Goal: Task Accomplishment & Management: Manage account settings

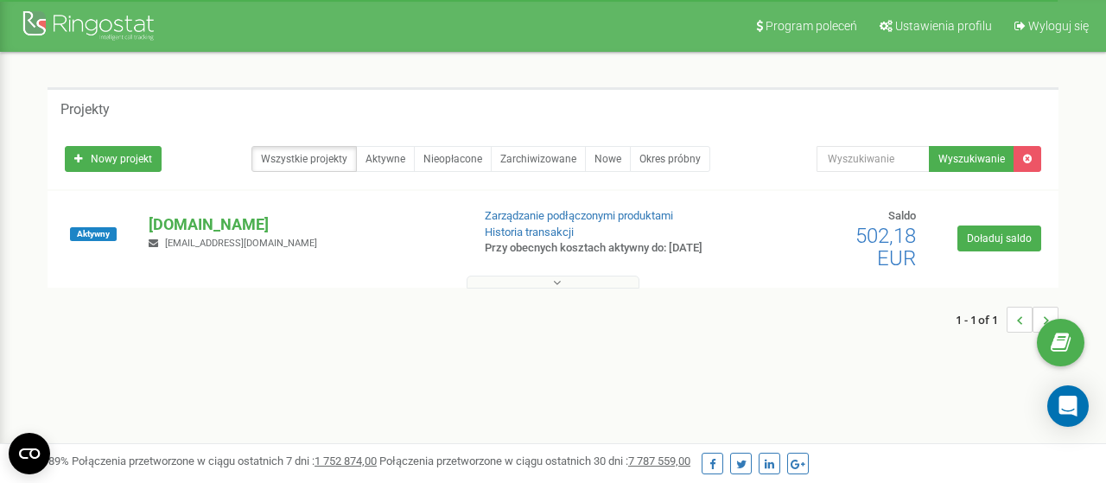
click at [558, 286] on icon at bounding box center [557, 283] width 8 height 12
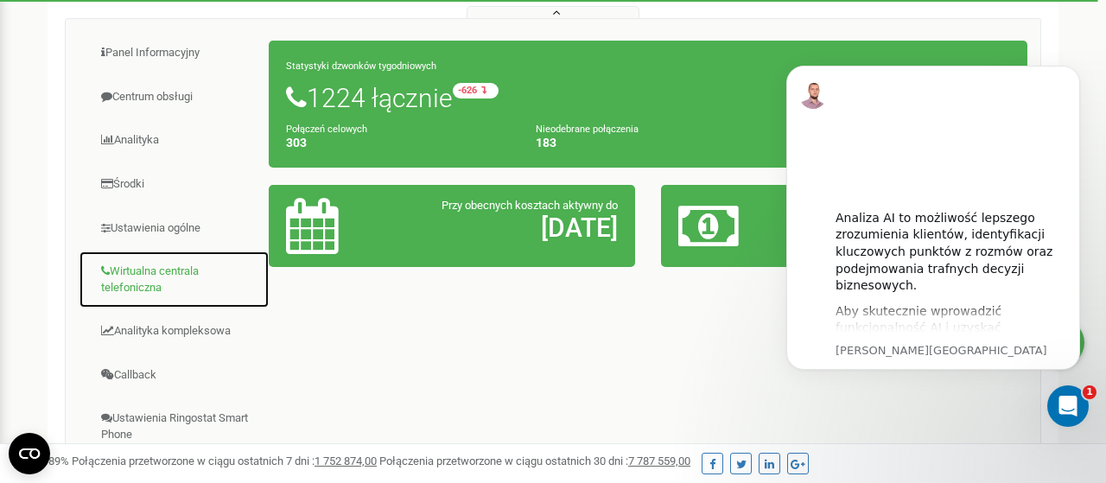
click at [118, 279] on link "Wirtualna centrala telefoniczna" at bounding box center [174, 280] width 191 height 58
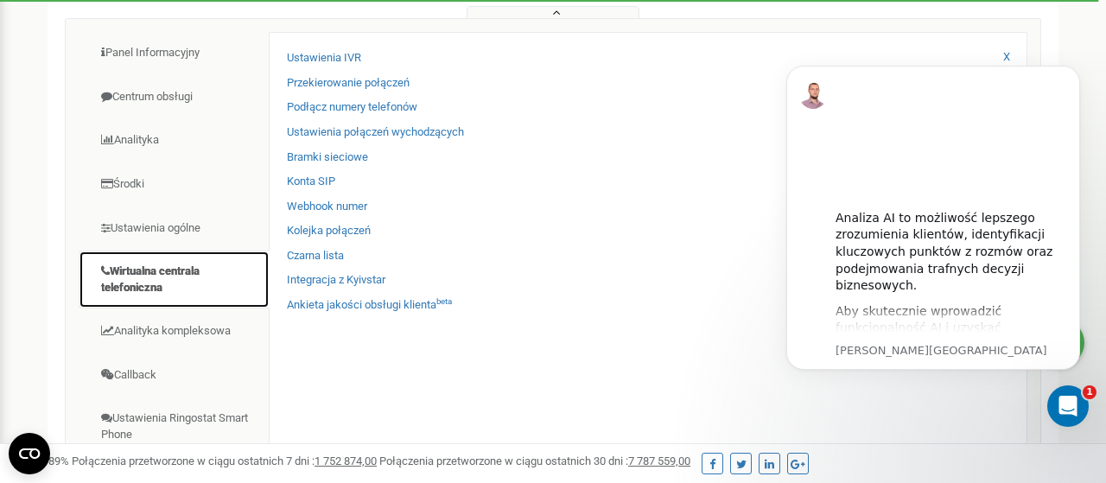
click at [118, 279] on link "Wirtualna centrala telefoniczna" at bounding box center [174, 280] width 191 height 58
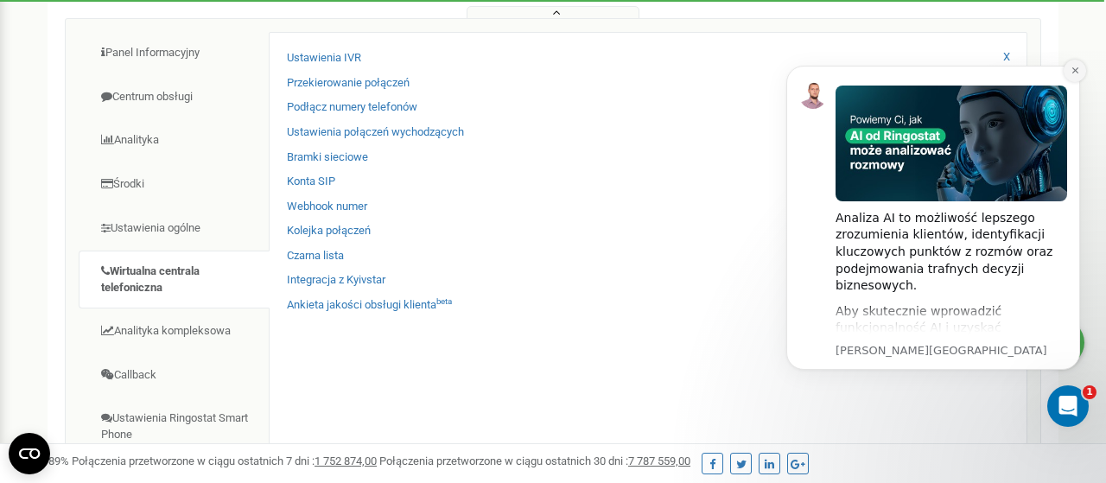
click at [1076, 73] on icon "Dismiss notification" at bounding box center [1075, 70] width 6 height 6
click at [1084, 73] on div "Projekty Nowy projekt Wszystkie projekty Aktywne Nieopłacone Zarchiwizowane Now…" at bounding box center [553, 254] width 1080 height 943
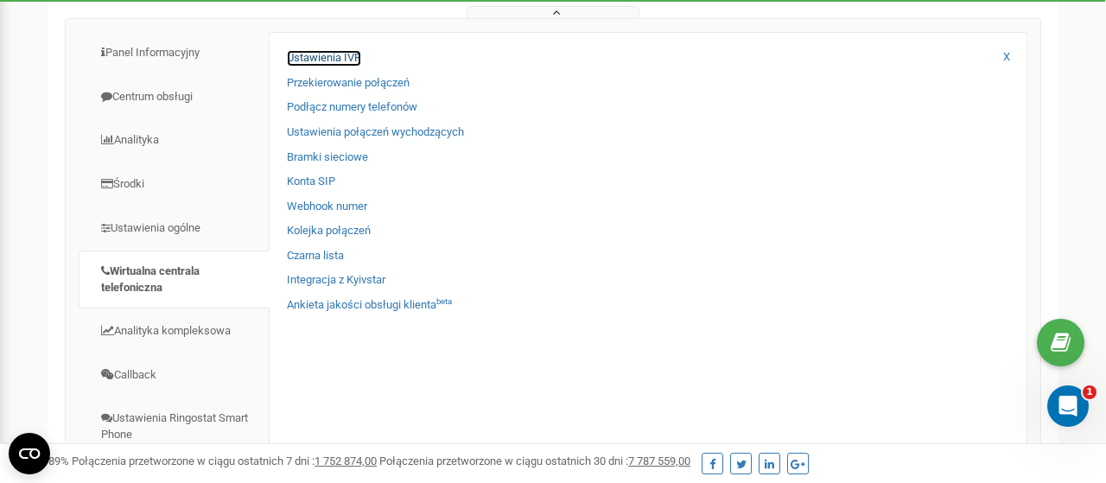
click at [329, 63] on link "Ustawienia IVR" at bounding box center [324, 58] width 74 height 16
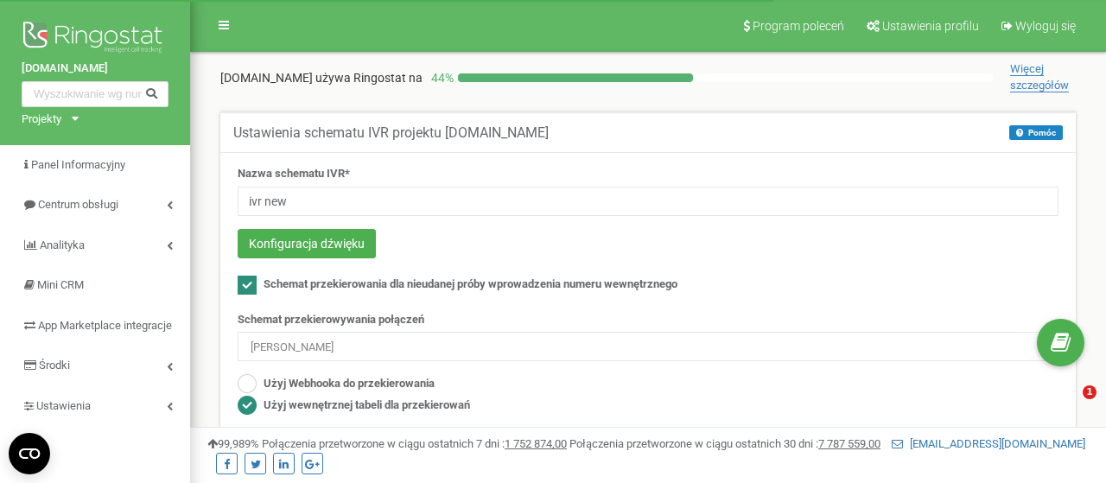
scroll to position [180, 0]
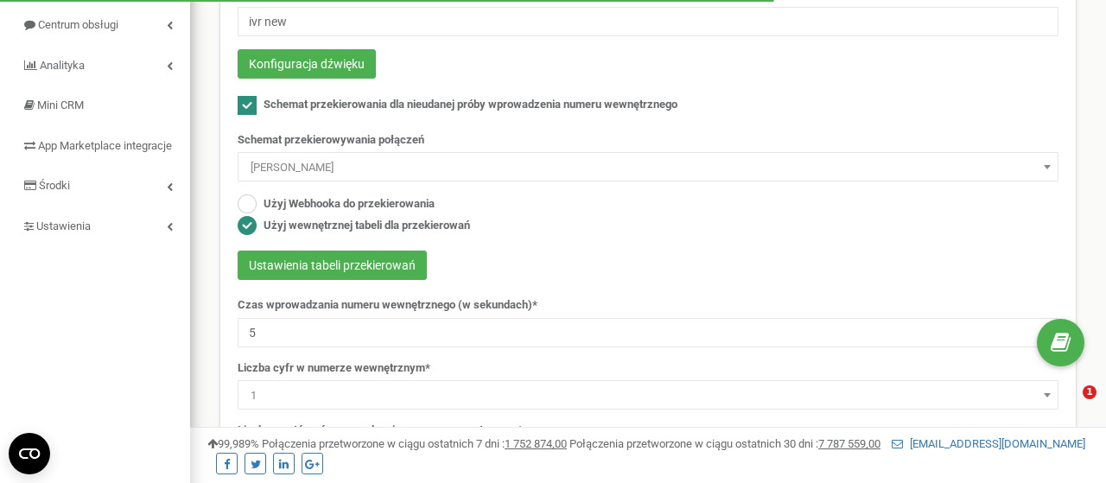
click at [1050, 163] on span at bounding box center [1047, 167] width 17 height 22
click at [1043, 164] on span at bounding box center [1047, 167] width 17 height 22
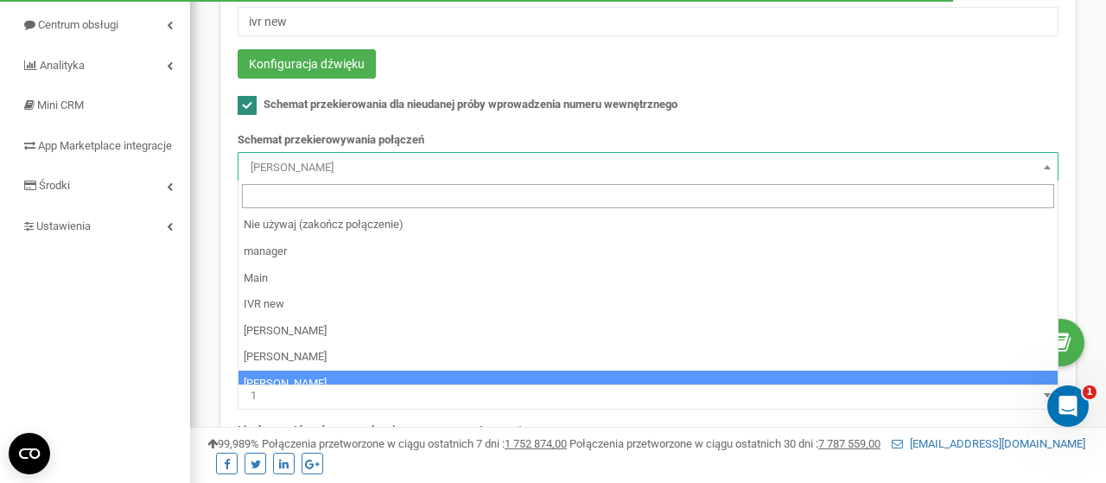
click at [1043, 164] on span at bounding box center [1047, 167] width 17 height 22
click at [1048, 162] on span at bounding box center [1047, 167] width 17 height 22
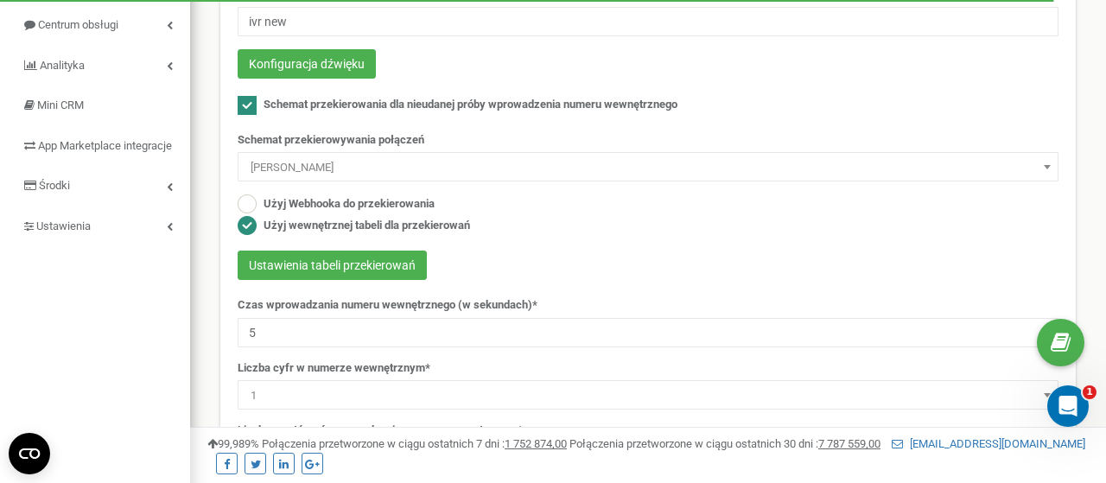
click at [1048, 161] on span at bounding box center [1047, 167] width 17 height 22
click at [1040, 162] on span at bounding box center [1047, 167] width 17 height 22
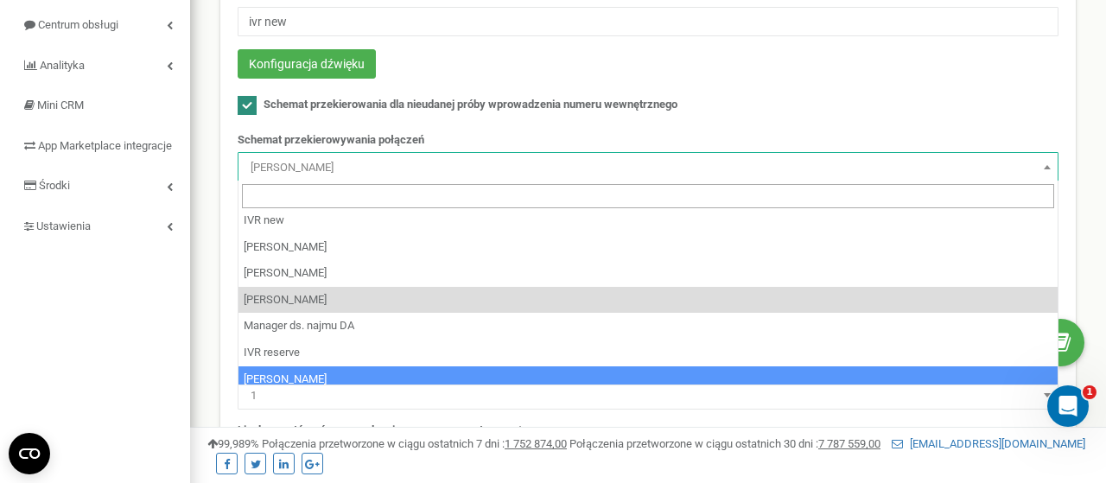
scroll to position [1, 0]
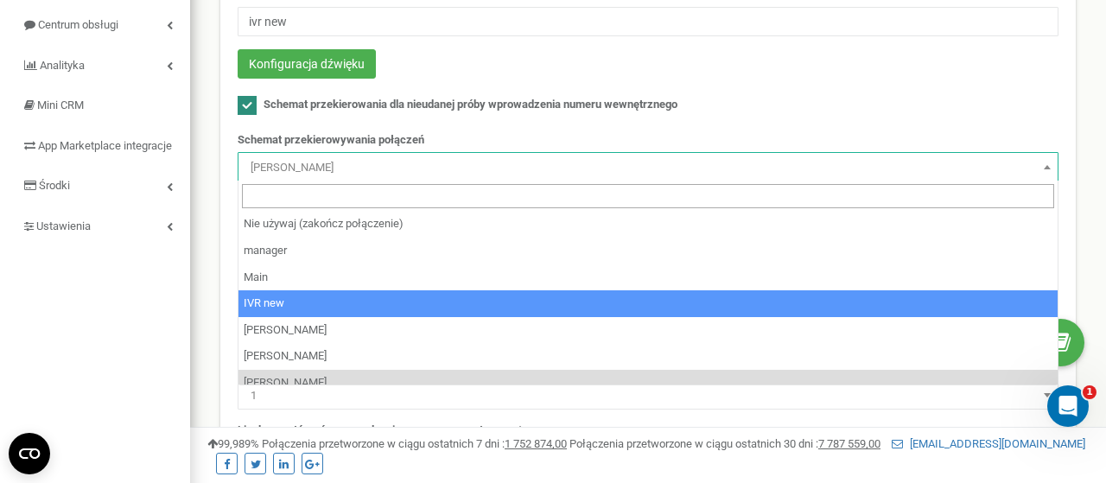
drag, startPoint x: 1040, startPoint y: 162, endPoint x: 514, endPoint y: 324, distance: 549.9
click at [514, 318] on body at bounding box center [553, 338] width 1106 height 1037
select select "140450"
click at [514, 324] on input "5" at bounding box center [648, 332] width 821 height 29
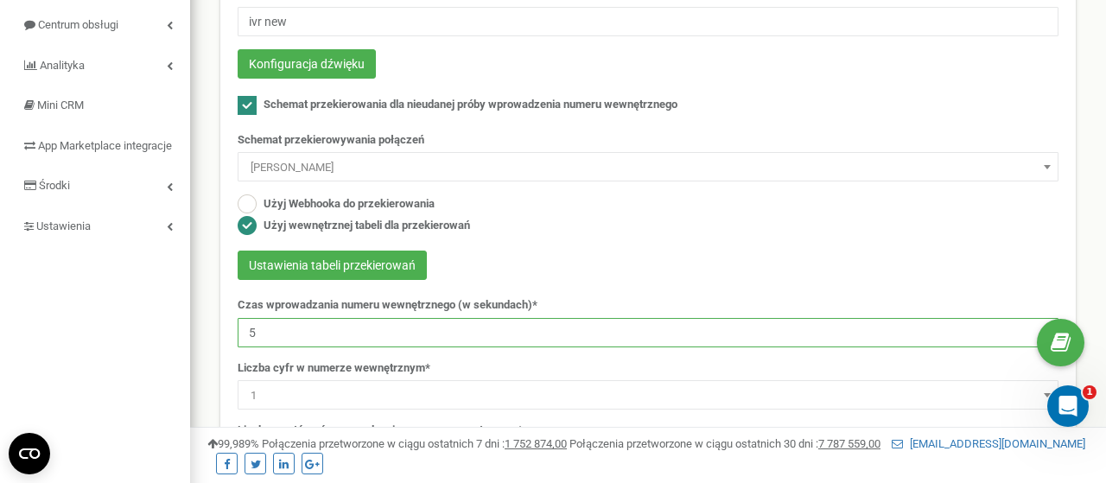
click at [514, 324] on input "5" at bounding box center [648, 332] width 821 height 29
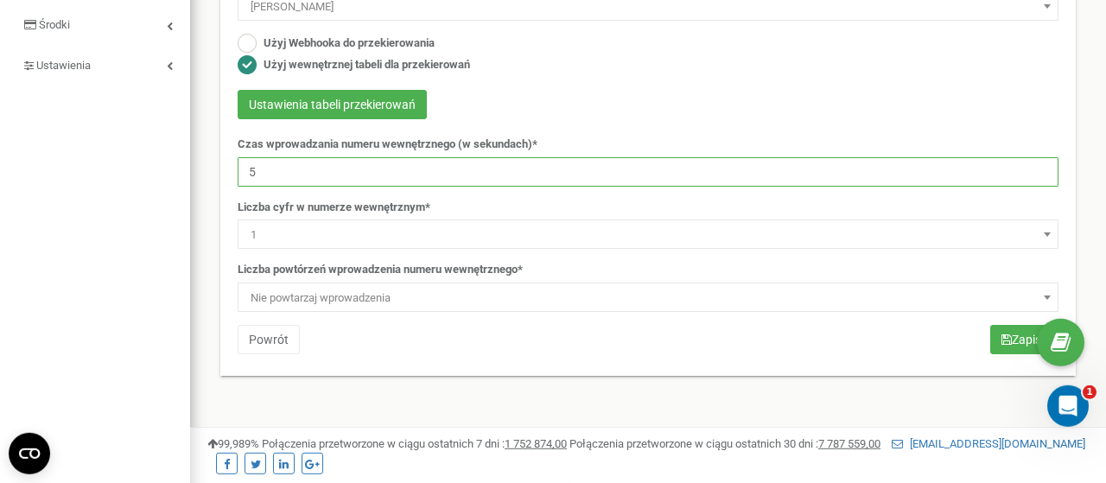
scroll to position [283, 0]
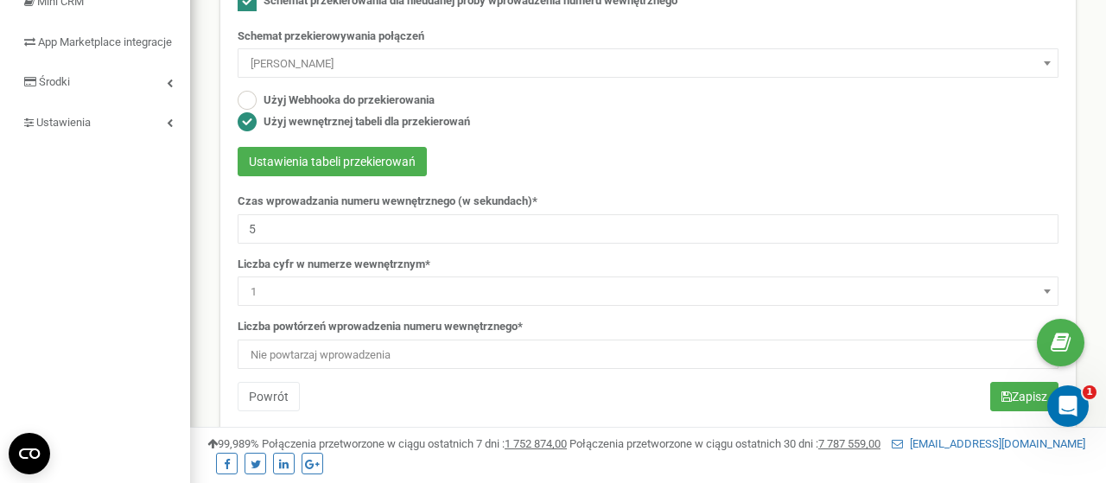
click at [735, 124] on div "Użyj Webhooka do przekierowania Użyj wewnętrznej tabeli dla przekierowań" at bounding box center [648, 112] width 821 height 43
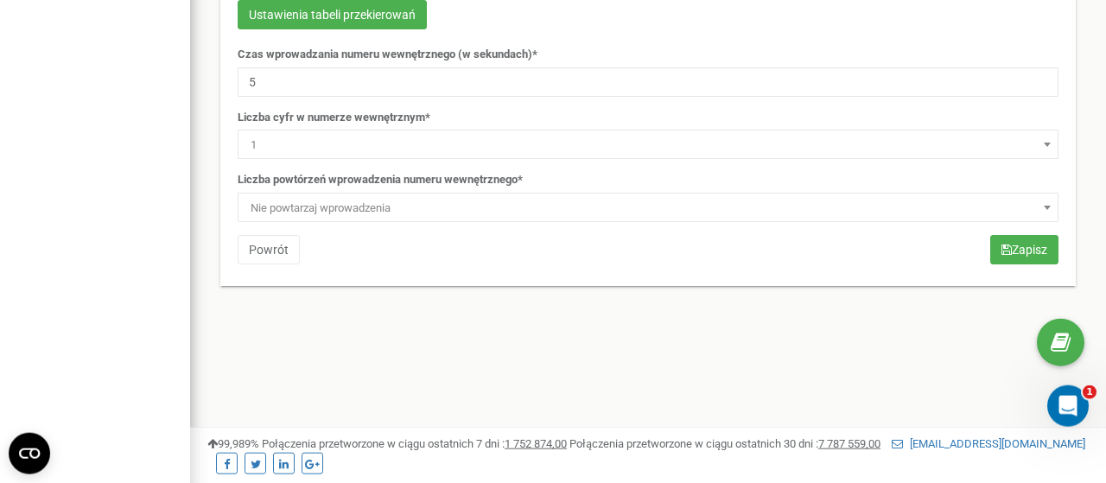
scroll to position [553, 0]
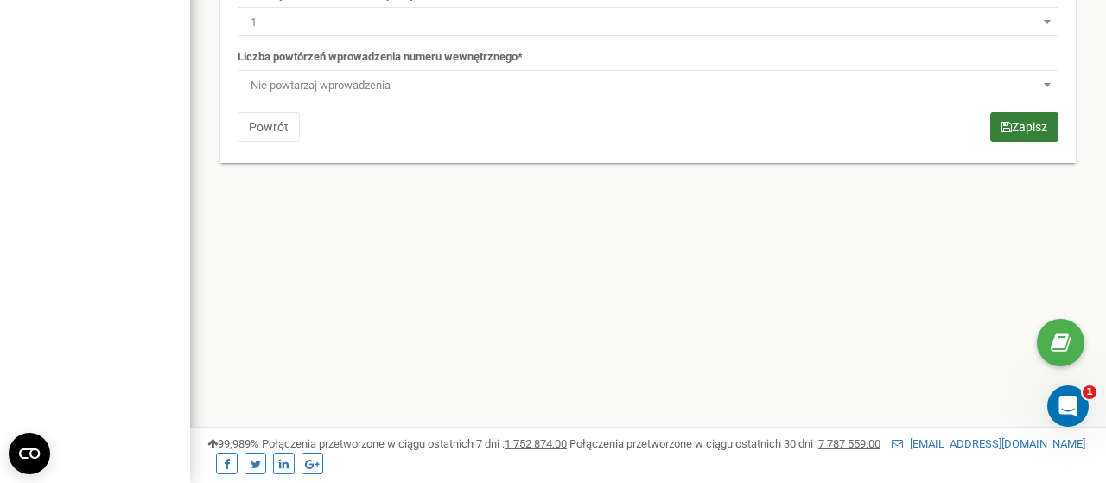
click at [1021, 130] on button "Zapisz" at bounding box center [1024, 126] width 68 height 29
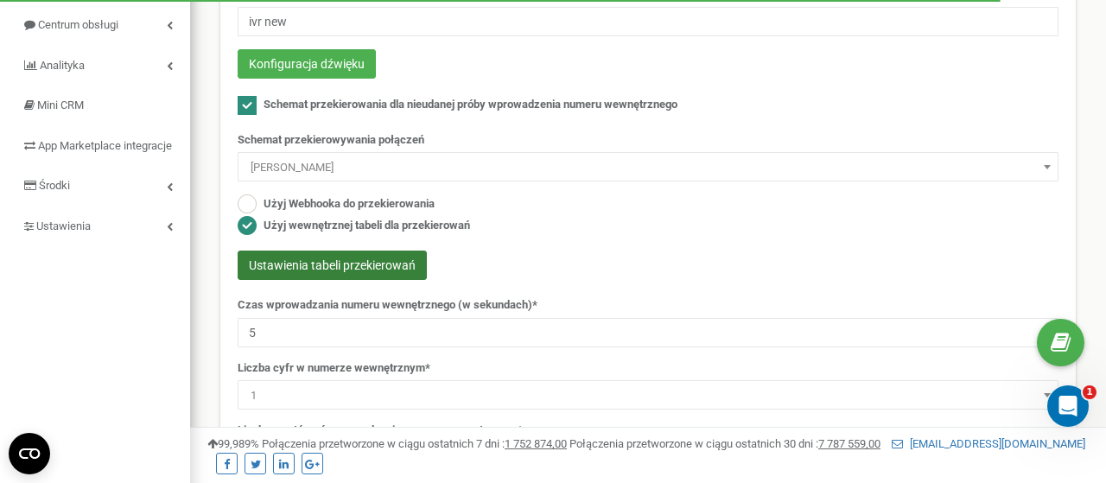
click at [298, 264] on button "Ustawienia tabeli przekierowań" at bounding box center [332, 265] width 189 height 29
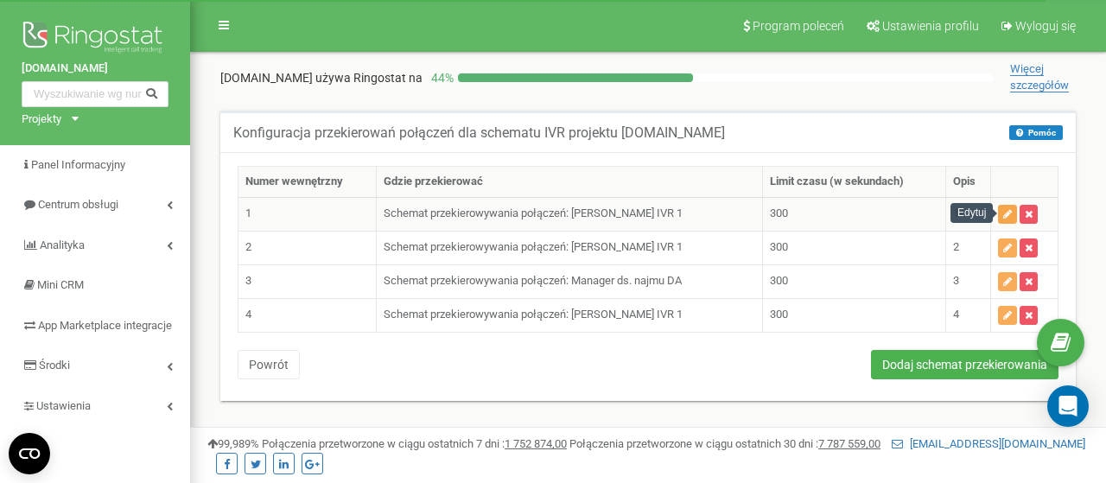
click at [1010, 212] on icon "button" at bounding box center [1007, 214] width 9 height 10
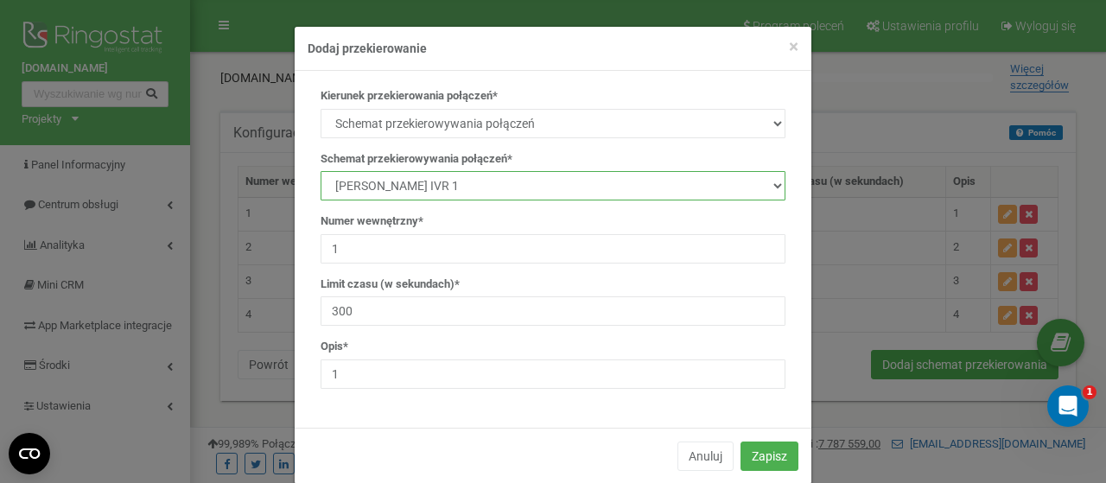
select select "232176"
click option "[PERSON_NAME] IVR 1" at bounding box center [0, 0] width 0 height 0
click at [482, 410] on div "Kierunek przekierowania połączeń* SIP Numer telefonu Zewnętrzny SIP Schemat prz…" at bounding box center [553, 249] width 517 height 357
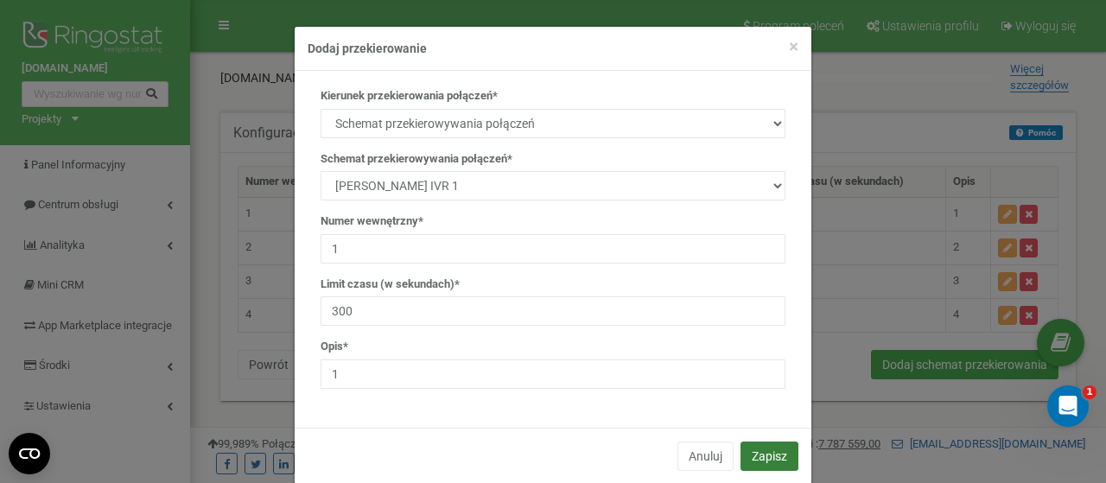
click at [779, 447] on button "Zapisz" at bounding box center [770, 456] width 58 height 29
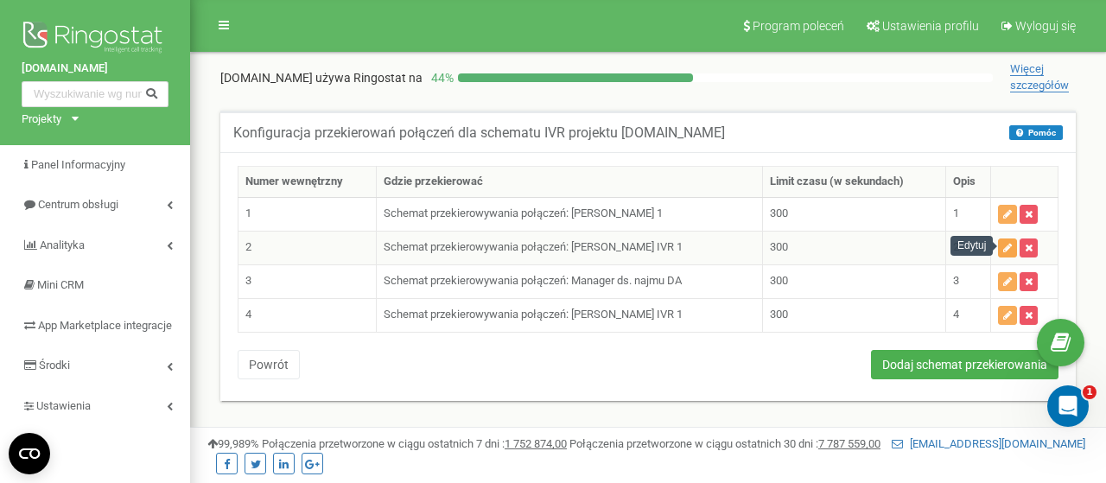
click at [1008, 248] on icon "button" at bounding box center [1007, 248] width 9 height 10
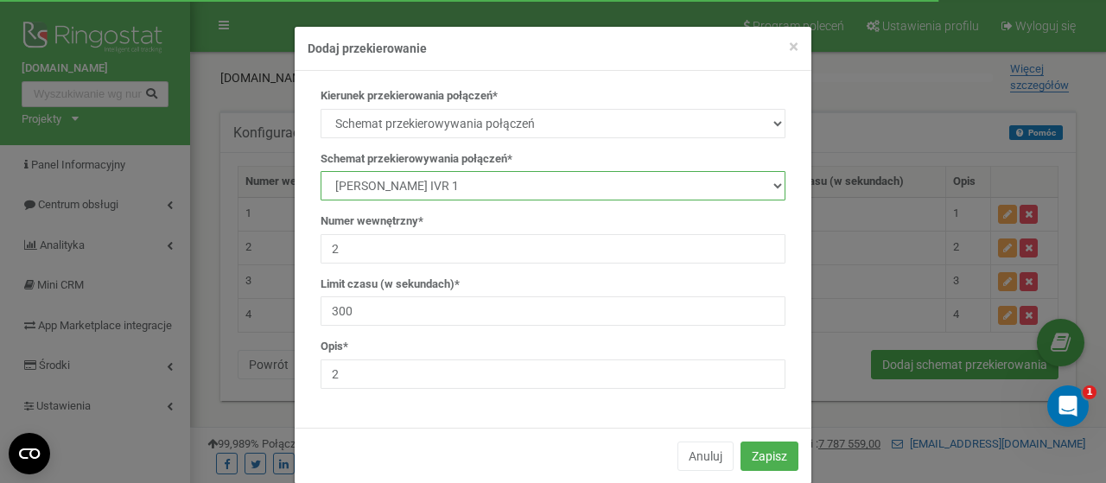
click at [321, 171] on select "manager Main IVR new [PERSON_NAME] [PERSON_NAME] [PERSON_NAME] Manager ds. najm…" at bounding box center [553, 185] width 465 height 29
select select "232191"
click option "[PERSON_NAME] IVR 1" at bounding box center [0, 0] width 0 height 0
click at [601, 462] on div "Anuluj Zapisz" at bounding box center [553, 456] width 517 height 56
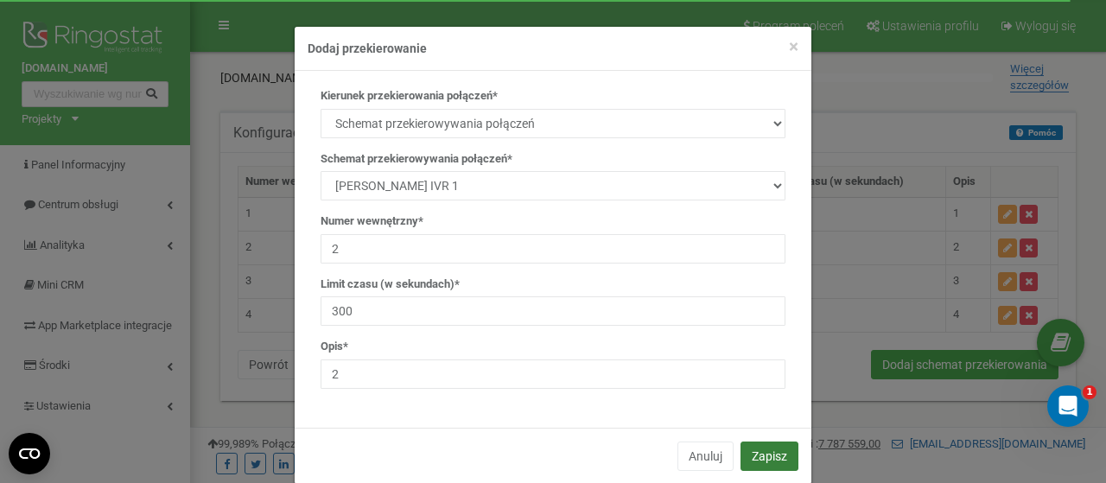
click at [772, 457] on button "Zapisz" at bounding box center [770, 456] width 58 height 29
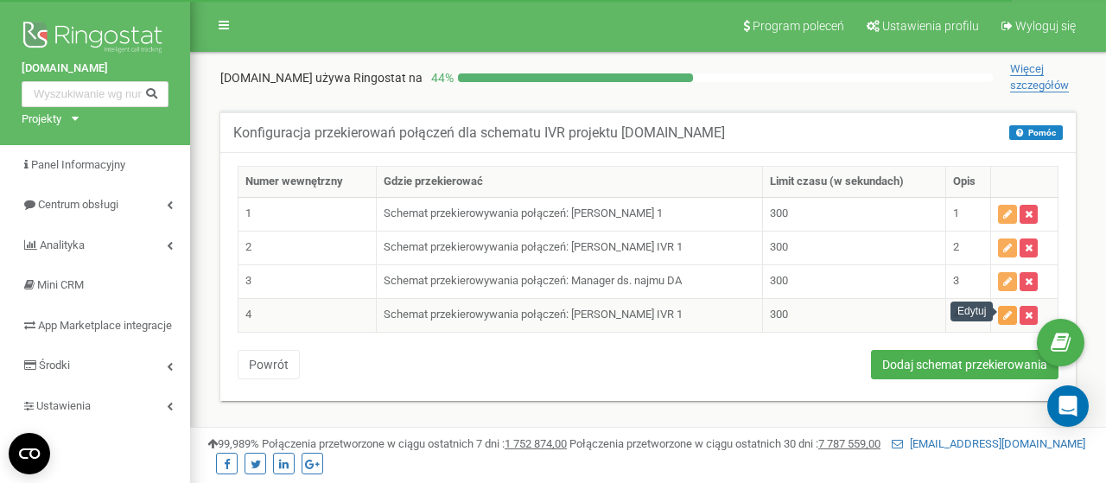
click at [1011, 310] on icon "button" at bounding box center [1007, 315] width 9 height 10
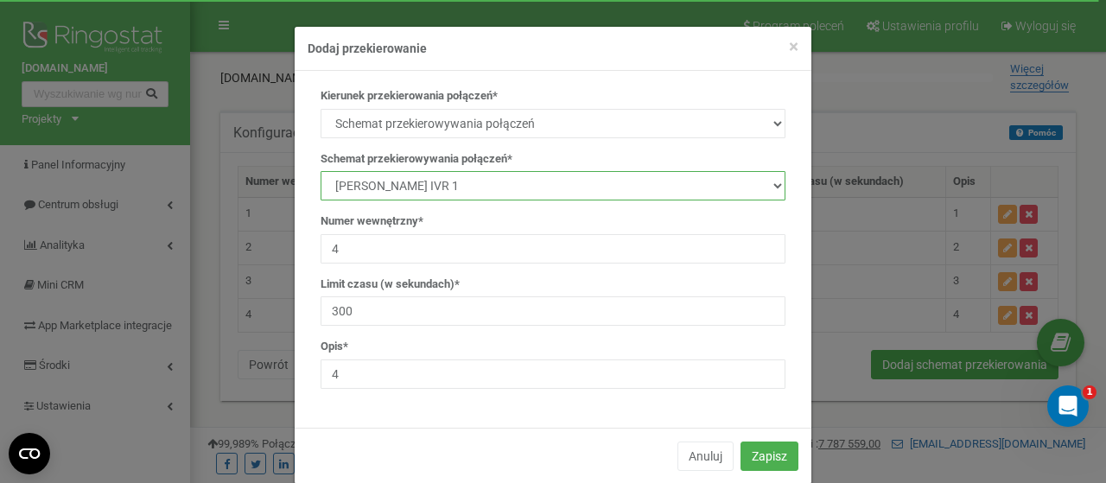
click at [321, 171] on select "manager Main IVR new Kamila Rzeszut Patrycja Juroszek Szymon Górnik Manager ds.…" at bounding box center [553, 185] width 465 height 29
select select "232191"
click option "[PERSON_NAME] IVR 1" at bounding box center [0, 0] width 0 height 0
click at [547, 464] on div "Anuluj Zapisz" at bounding box center [553, 456] width 517 height 56
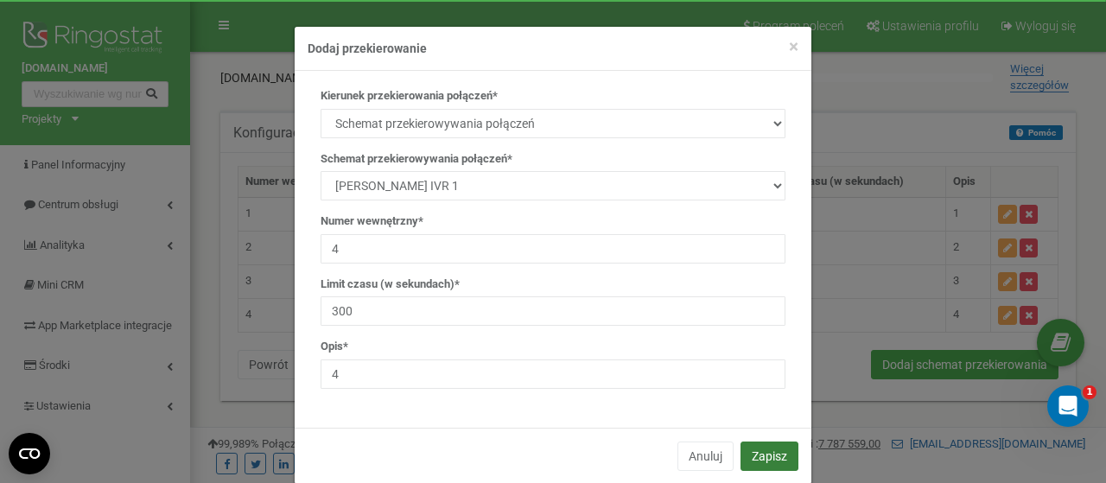
click at [784, 456] on button "Zapisz" at bounding box center [770, 456] width 58 height 29
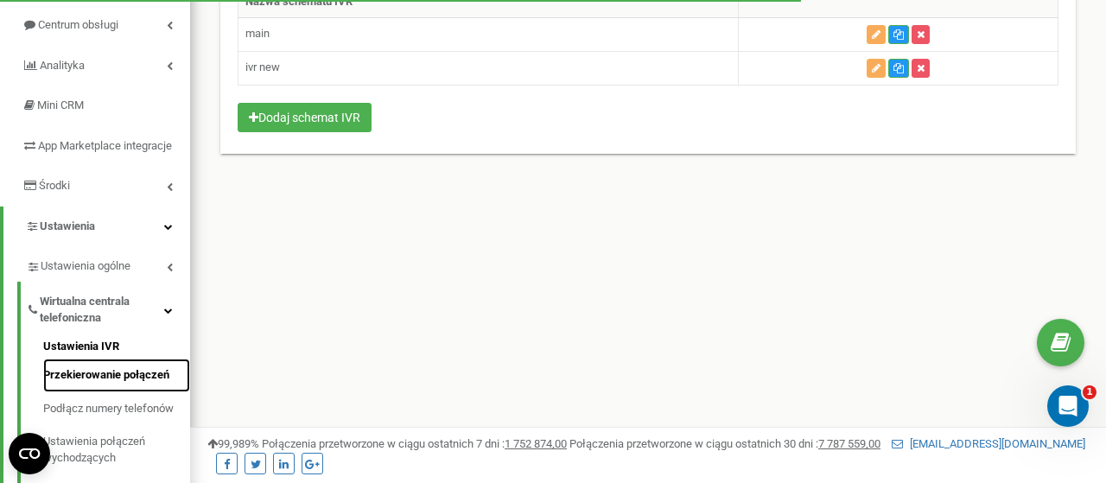
click at [139, 391] on link "Przekierowanie połączeń" at bounding box center [116, 376] width 147 height 34
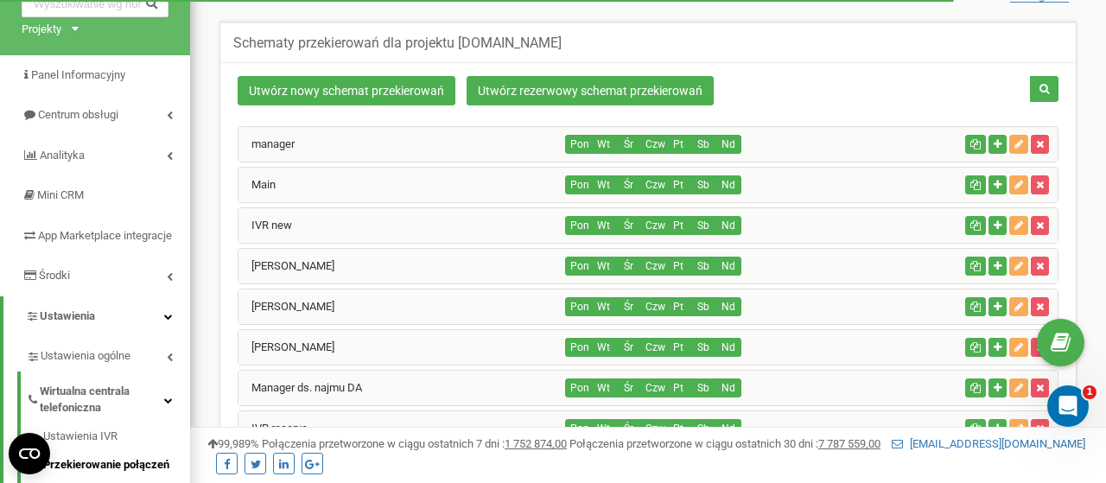
click at [415, 220] on div "IVR new" at bounding box center [403, 225] width 328 height 35
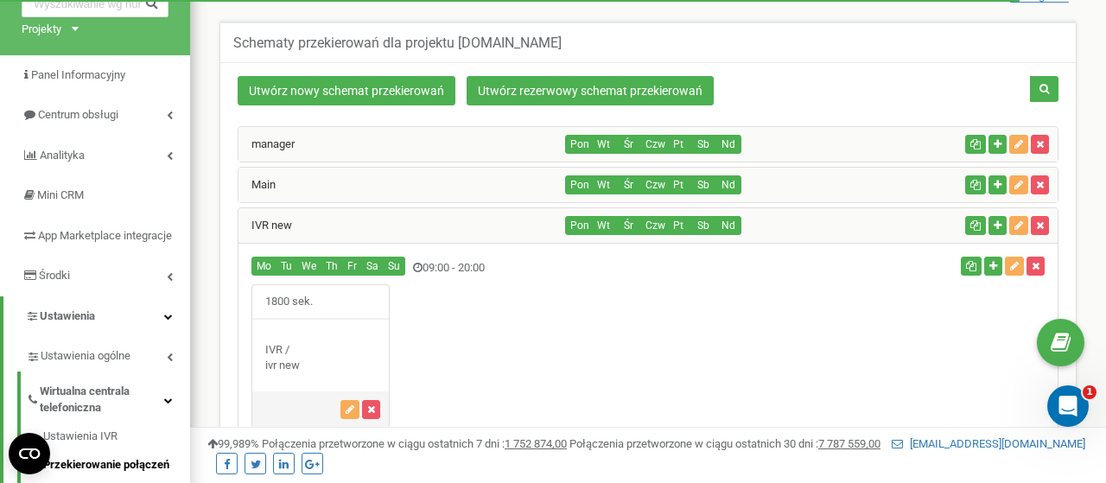
scroll to position [359, 0]
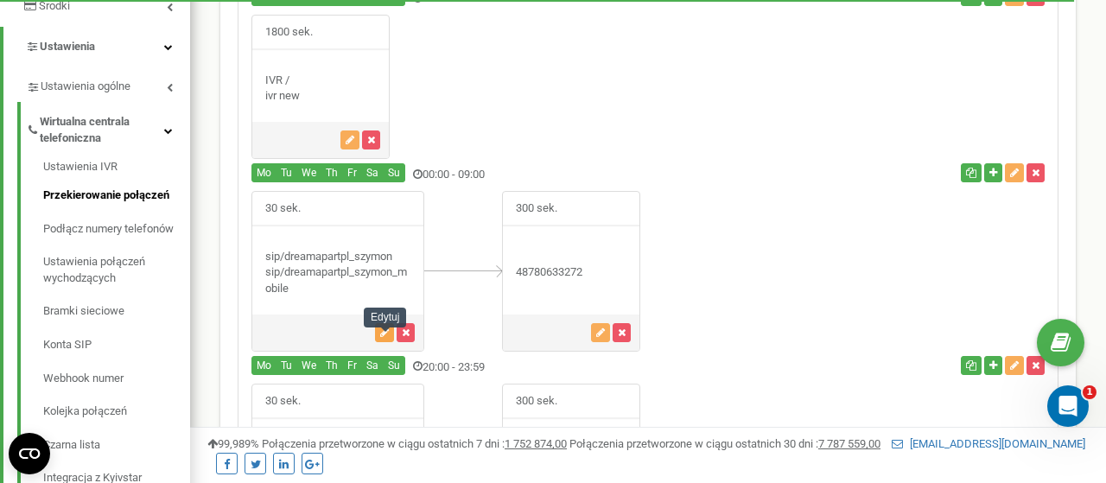
click at [381, 338] on icon "button" at bounding box center [384, 333] width 9 height 10
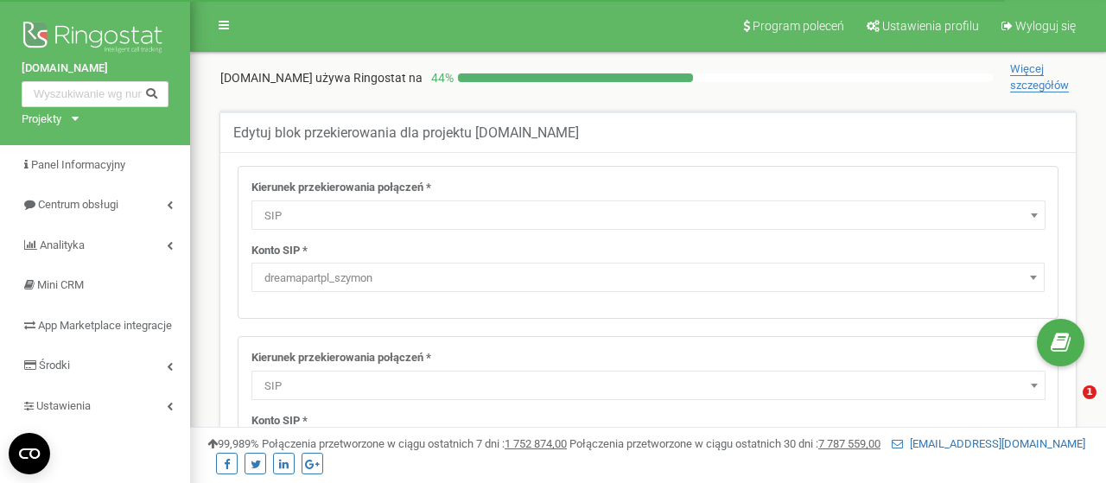
select select "SIP"
select select "dreamapartpl_szymon"
select select "SIP"
select select "dreamapartpl_szymon_mobile"
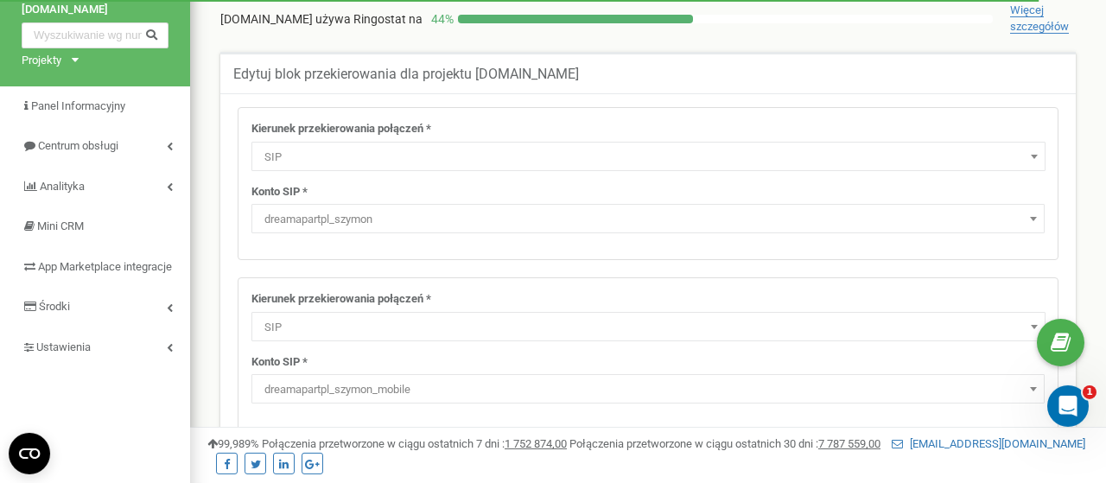
scroll to position [90, 0]
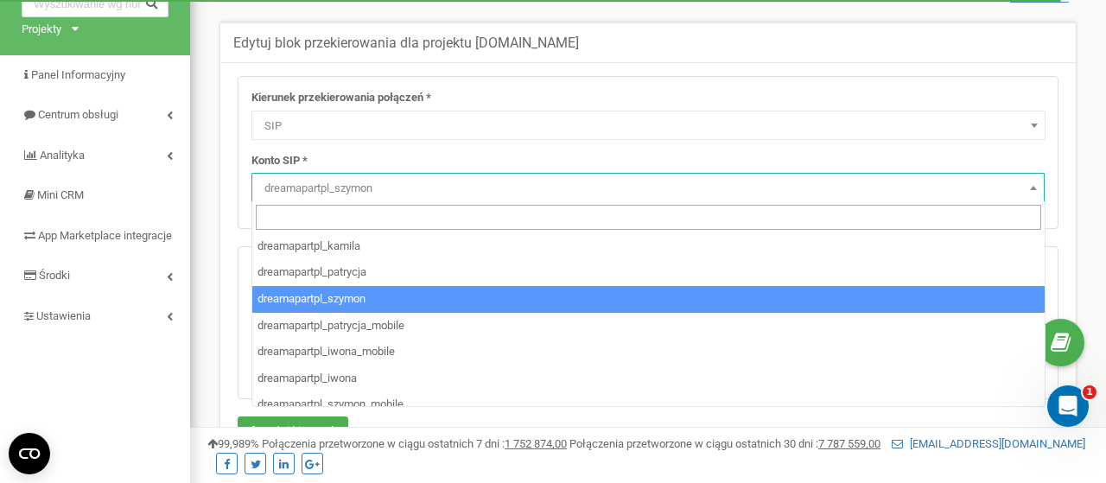
click at [1033, 187] on b at bounding box center [1033, 188] width 7 height 4
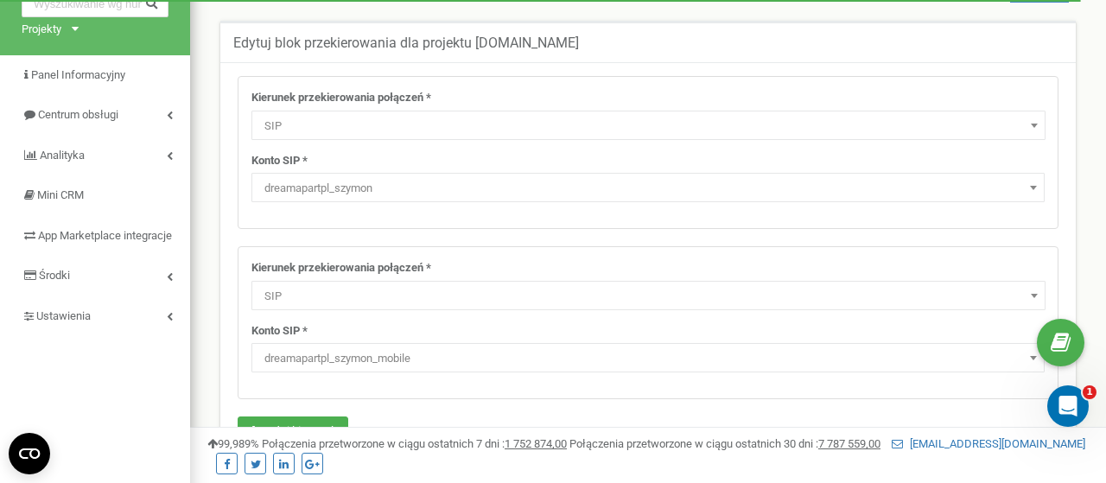
click at [1039, 179] on span at bounding box center [1033, 187] width 17 height 22
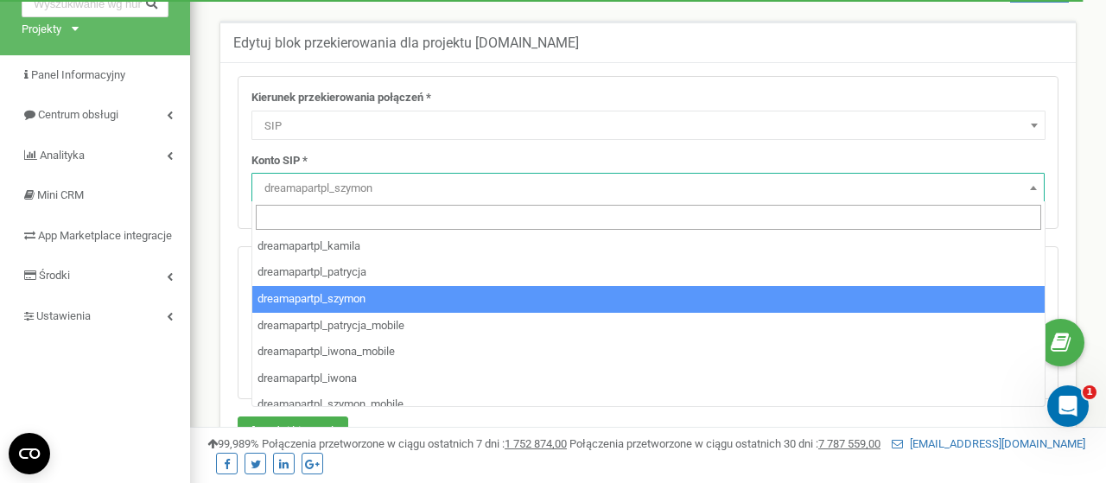
click at [1039, 179] on span at bounding box center [1033, 187] width 17 height 22
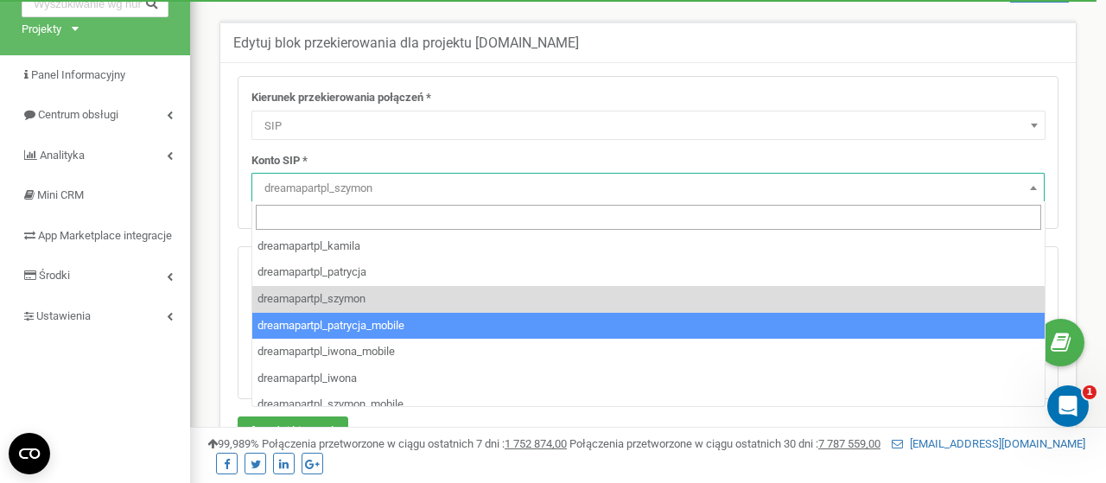
drag, startPoint x: 1039, startPoint y: 179, endPoint x: 699, endPoint y: 270, distance: 351.7
click at [716, 307] on body at bounding box center [553, 428] width 1106 height 1037
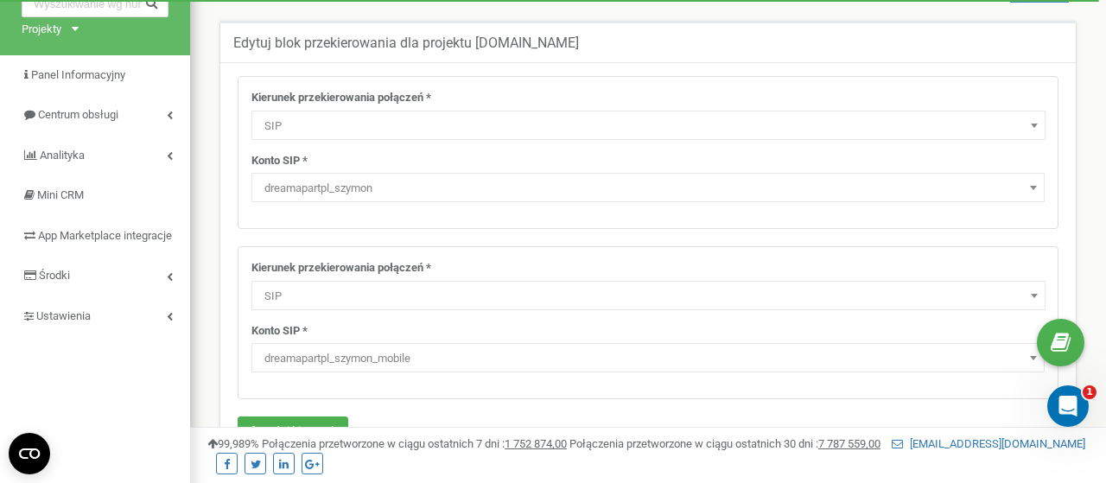
drag, startPoint x: 699, startPoint y: 270, endPoint x: 805, endPoint y: 213, distance: 119.9
click at [708, 262] on div "Kierunek przekierowania połączeń * Nie używaj Poczta głosowa IVR Numer przekier…" at bounding box center [647, 285] width 793 height 50
click at [786, 224] on div "Kierunek przekierowania połączeń * Nie używaj Poczta głosowa IVR Numer przekier…" at bounding box center [648, 237] width 821 height 323
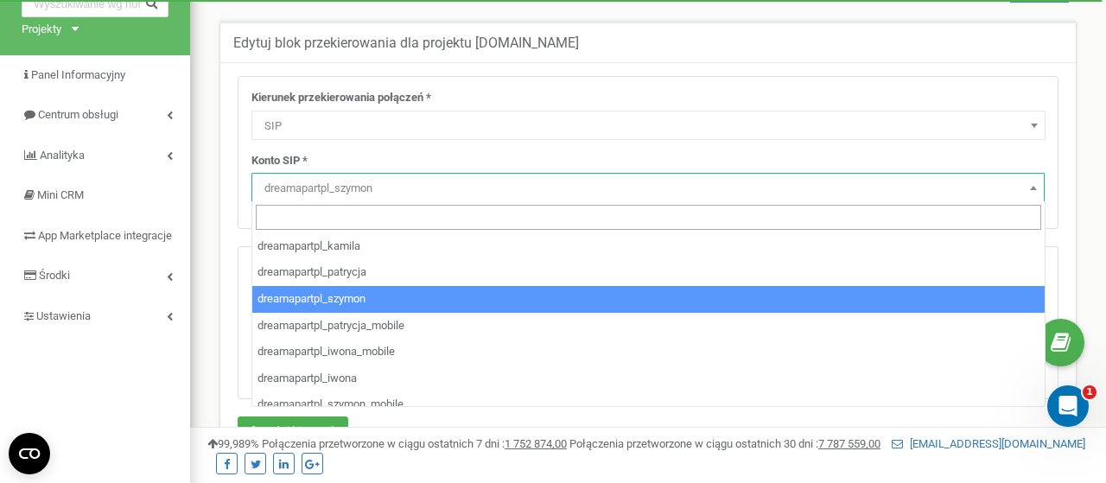
click at [1038, 186] on span at bounding box center [1033, 187] width 17 height 22
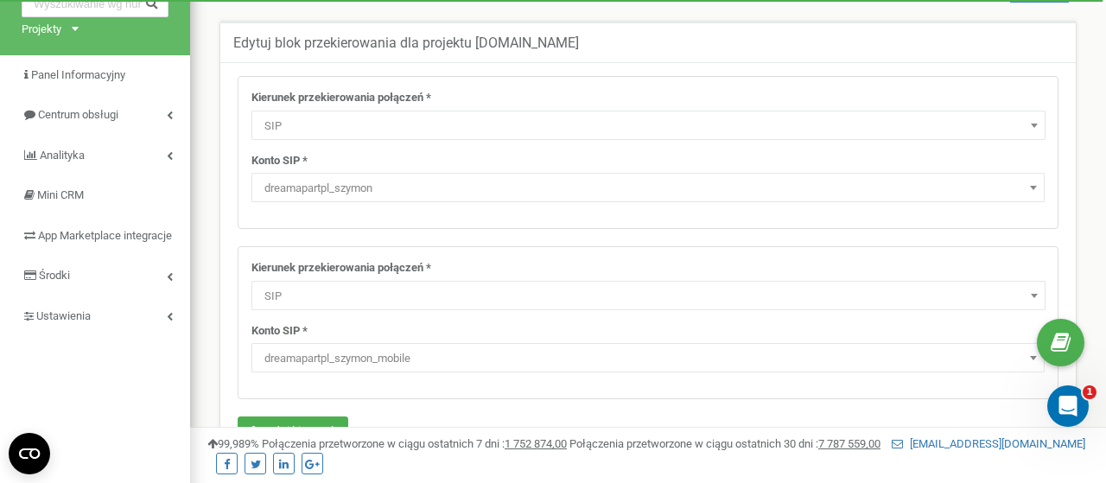
click at [1038, 186] on span at bounding box center [1033, 187] width 17 height 22
drag, startPoint x: 1038, startPoint y: 186, endPoint x: 925, endPoint y: 200, distance: 114.2
click at [925, 200] on span "dreamapartpl_szymon" at bounding box center [647, 187] width 793 height 29
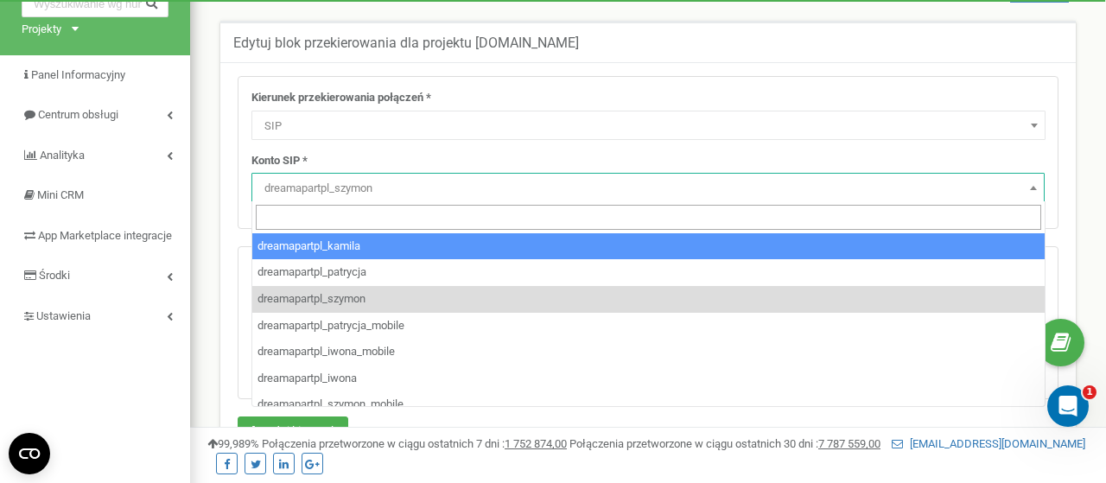
drag, startPoint x: 1031, startPoint y: 177, endPoint x: 557, endPoint y: 255, distance: 479.9
click at [557, 255] on body at bounding box center [553, 428] width 1106 height 1037
select select "dreamapartpl_kamila"
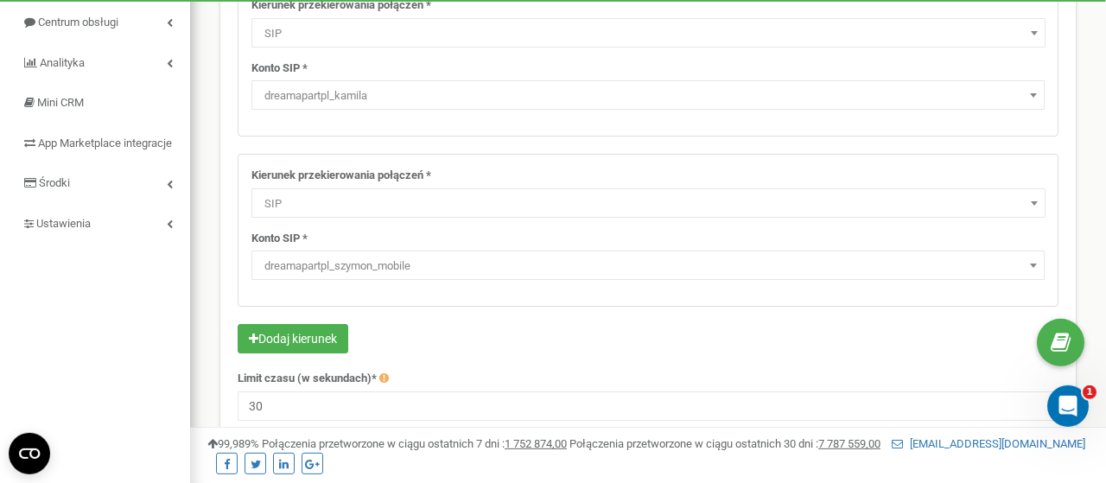
scroll to position [270, 0]
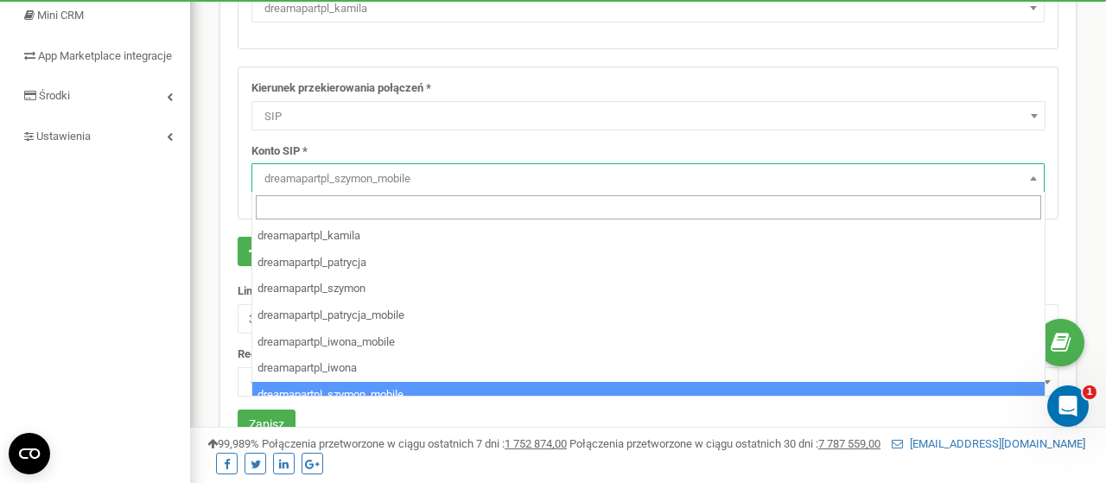
click at [1033, 175] on span at bounding box center [1033, 178] width 17 height 22
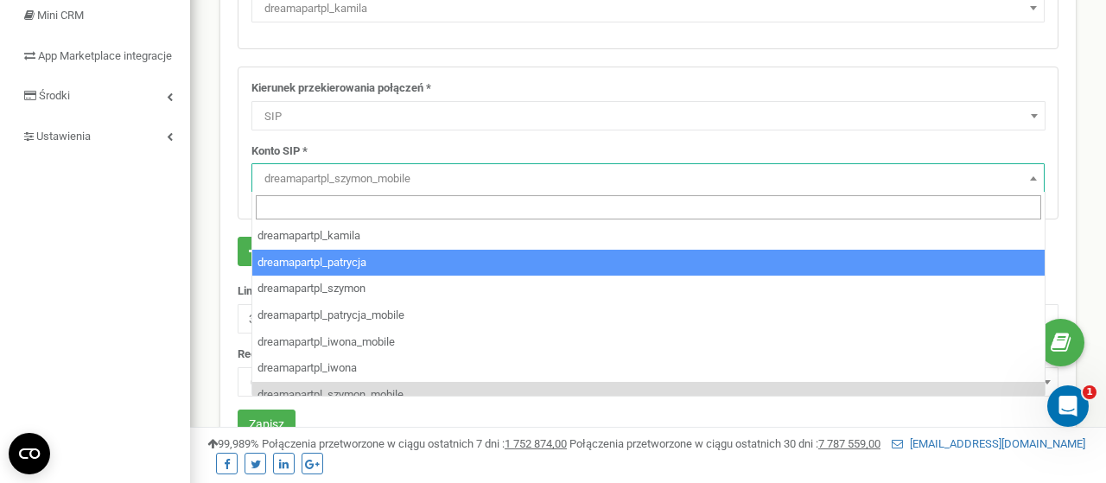
scroll to position [38, 0]
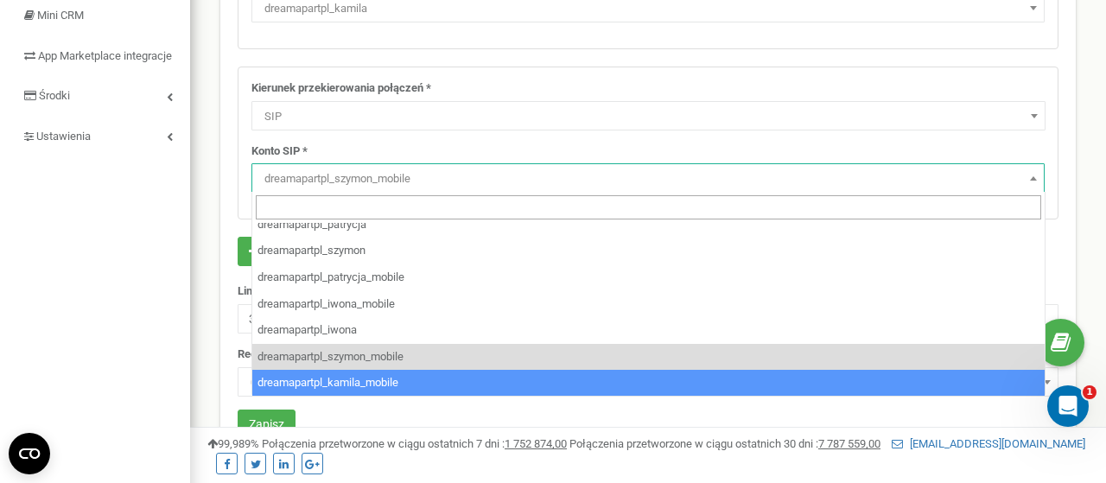
select select "dreamapartpl_kamila_mobile"
click at [507, 381] on span "0" at bounding box center [648, 383] width 809 height 24
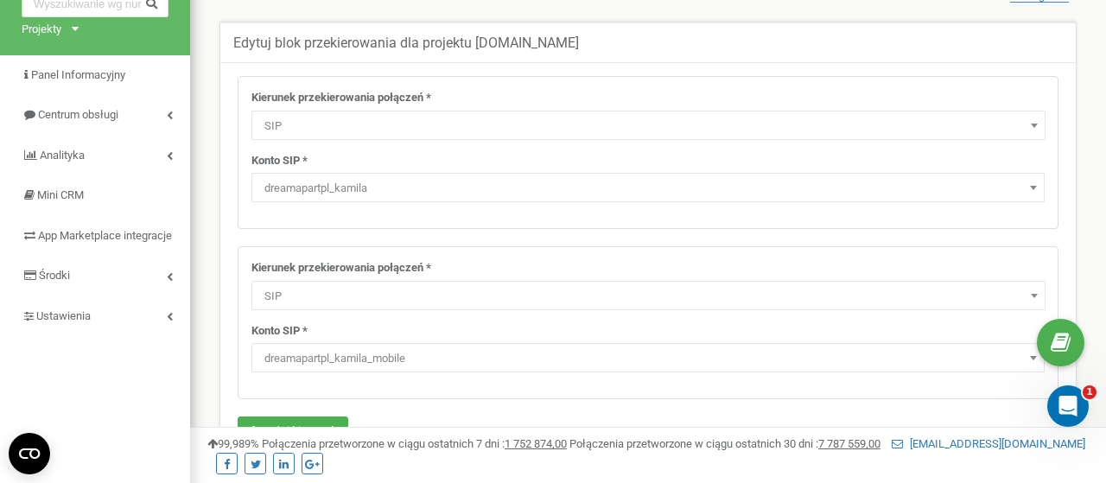
scroll to position [407, 0]
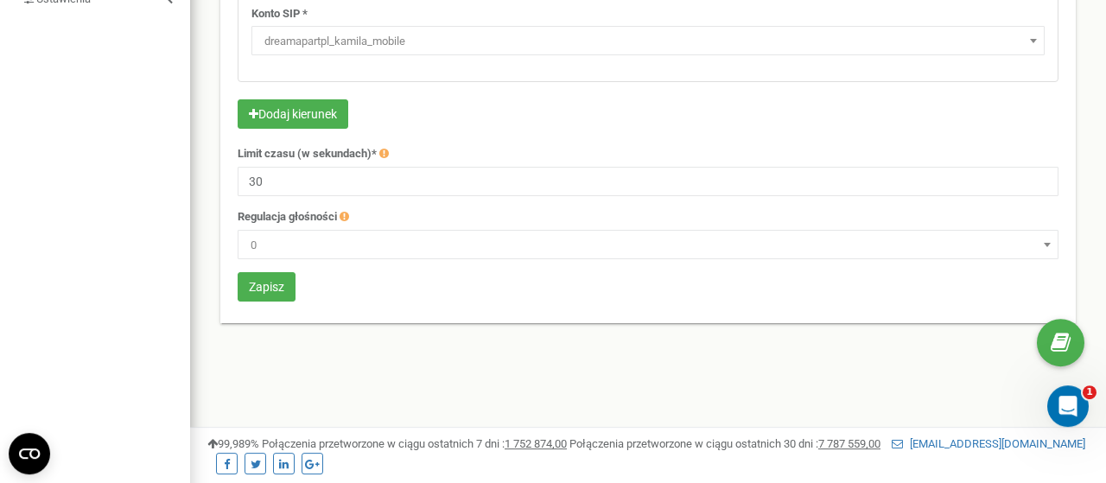
click at [613, 162] on form "Kierunek przekierowania połączeń * Nie używaj Poczta głosowa IVR Numer przekier…" at bounding box center [648, 32] width 821 height 546
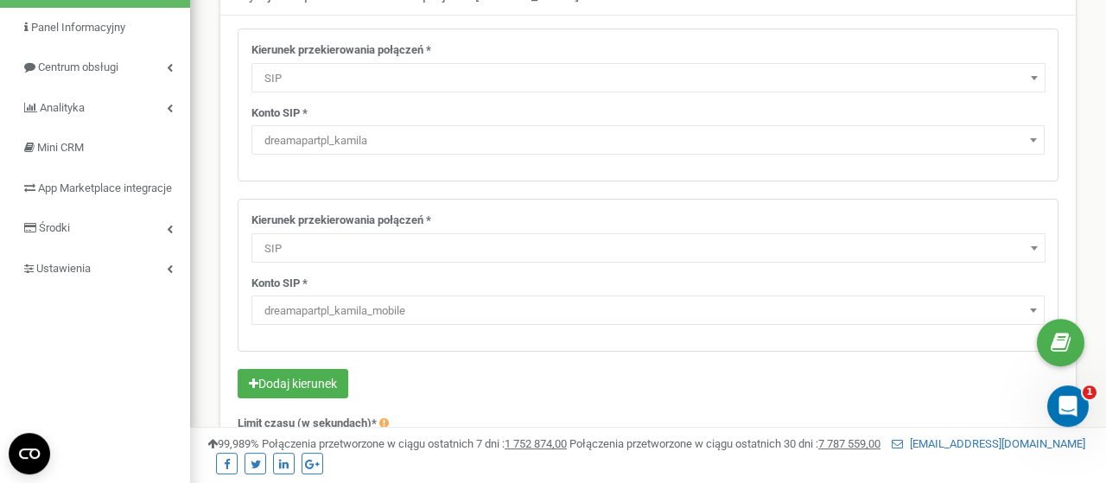
scroll to position [497, 0]
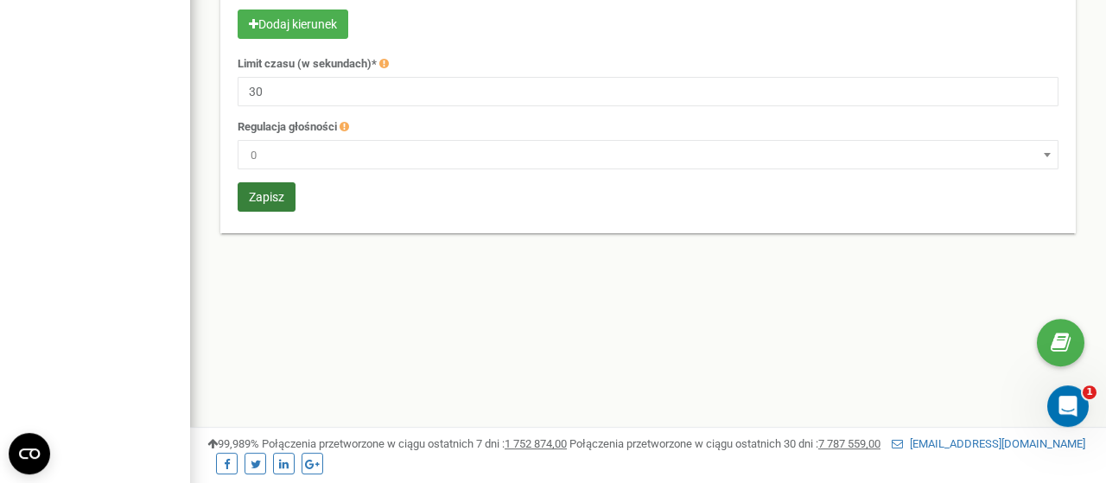
click at [283, 194] on button "Zapisz" at bounding box center [267, 196] width 58 height 29
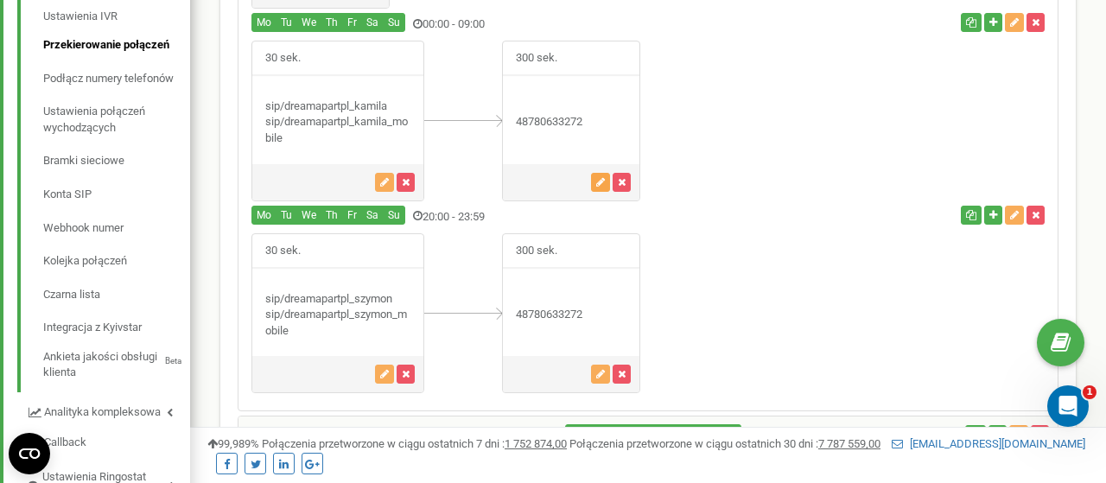
scroll to position [510, 0]
click at [600, 177] on icon "button" at bounding box center [600, 182] width 9 height 10
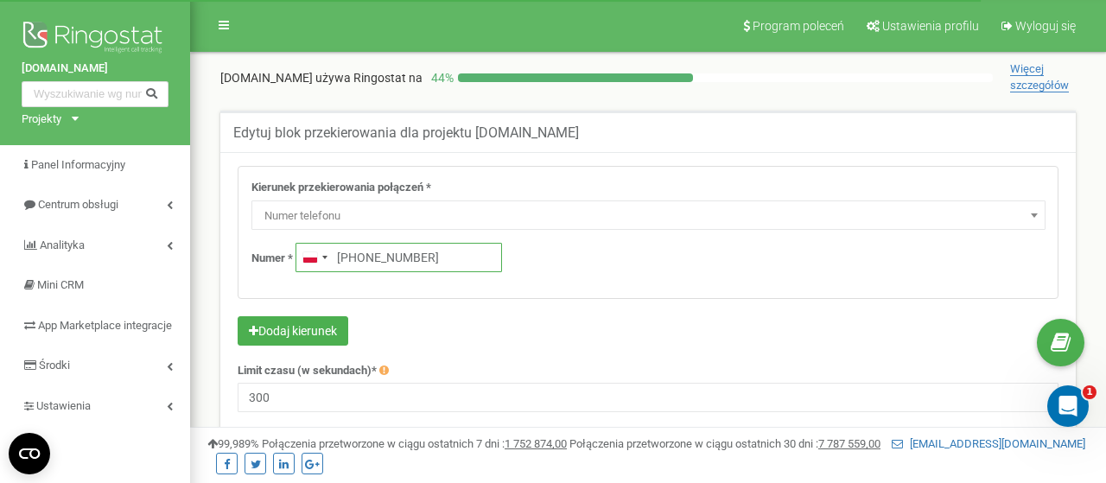
click at [457, 252] on input "[PHONE_NUMBER]" at bounding box center [399, 257] width 207 height 29
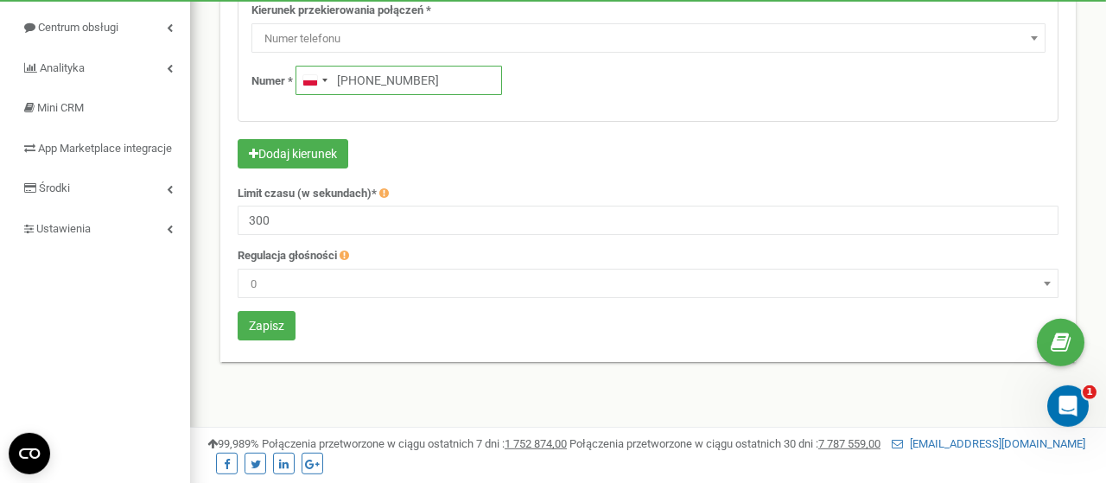
scroll to position [180, 0]
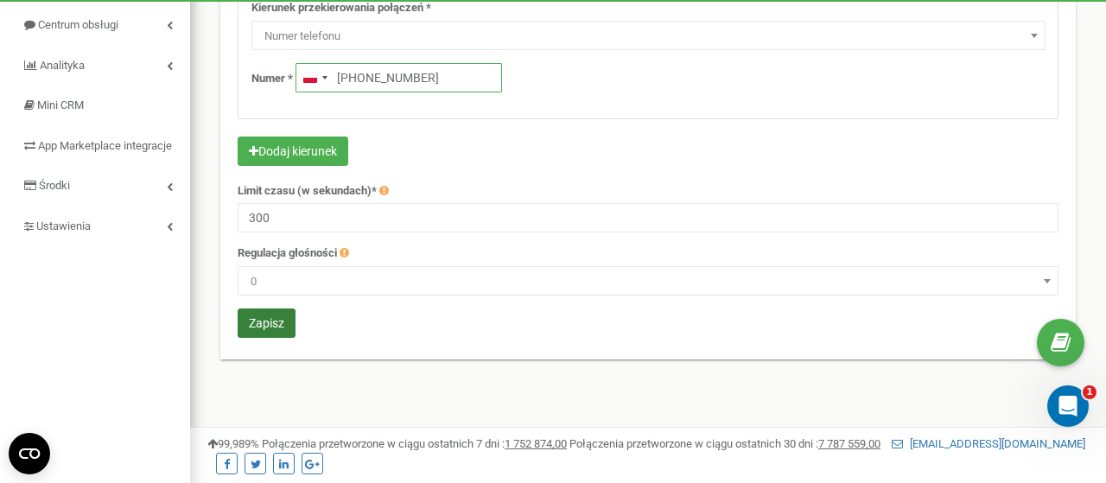
type input "[PHONE_NUMBER]"
click at [281, 317] on button "Zapisz" at bounding box center [267, 322] width 58 height 29
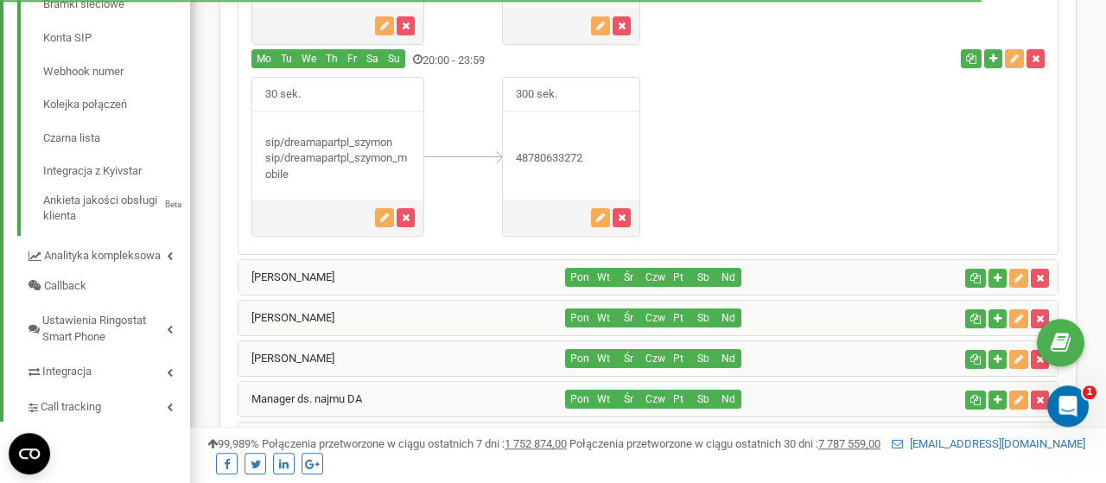
scroll to position [674, 0]
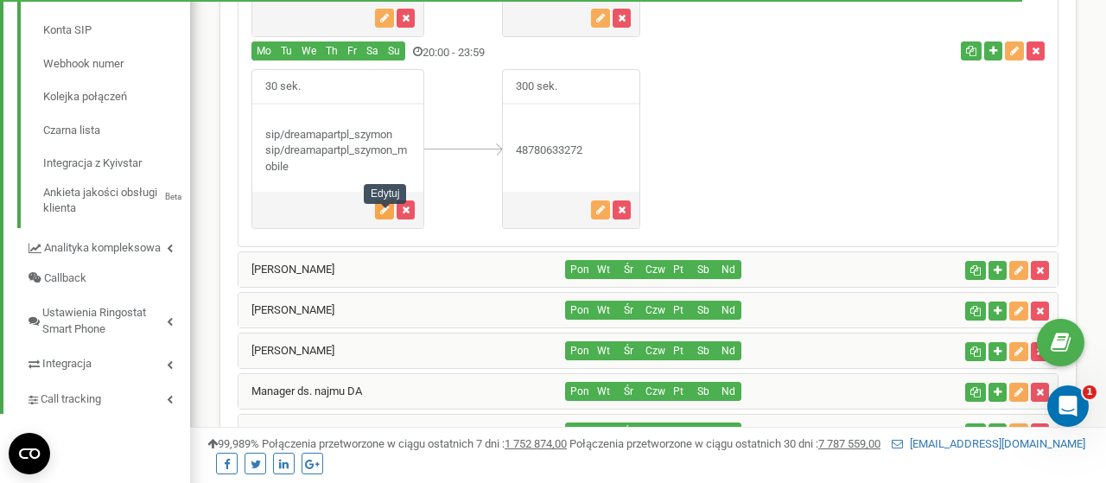
click at [386, 215] on icon "button" at bounding box center [384, 210] width 9 height 10
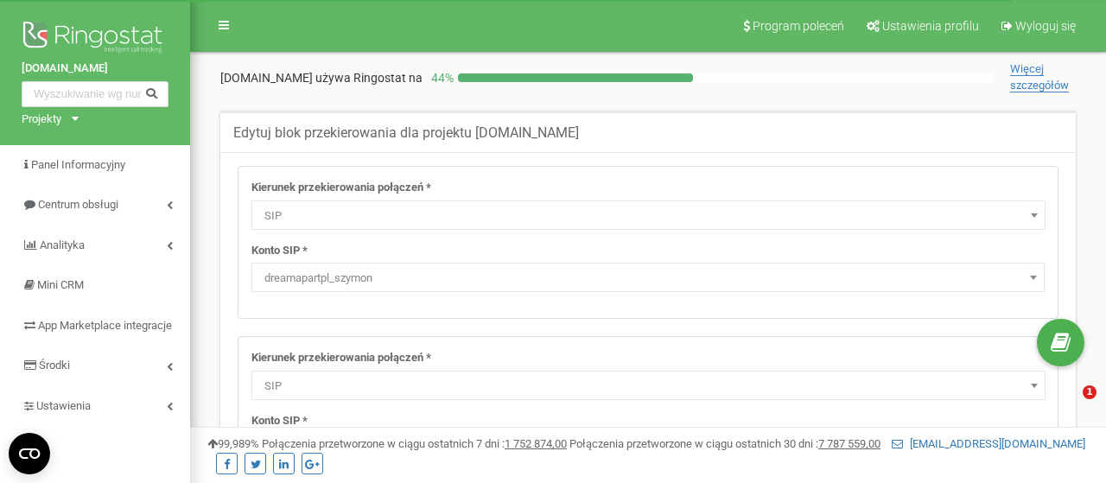
select select "SIP"
select select "dreamapartpl_szymon"
select select "SIP"
select select "dreamapartpl_szymon_mobile"
click at [1035, 272] on span at bounding box center [1033, 277] width 17 height 22
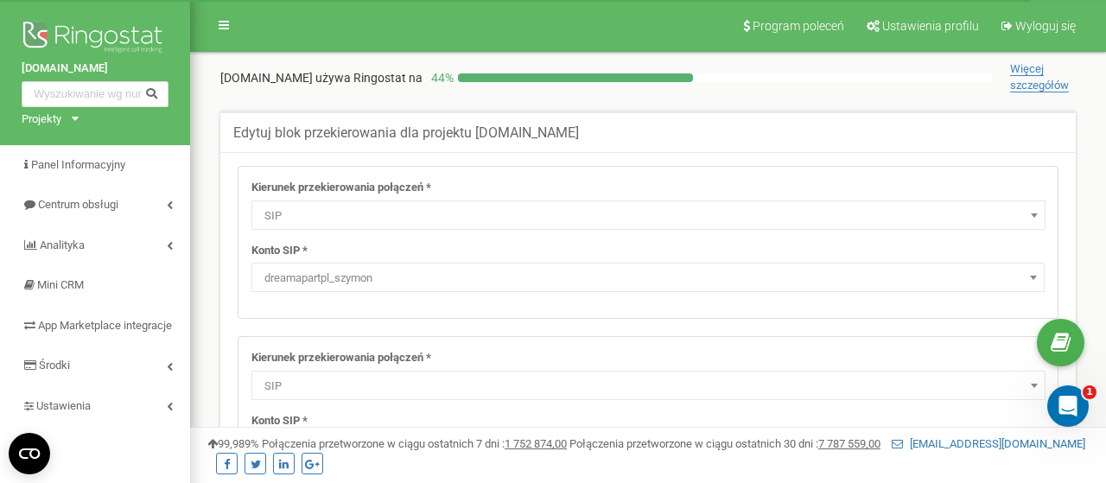
click at [1035, 272] on span at bounding box center [1033, 277] width 17 height 22
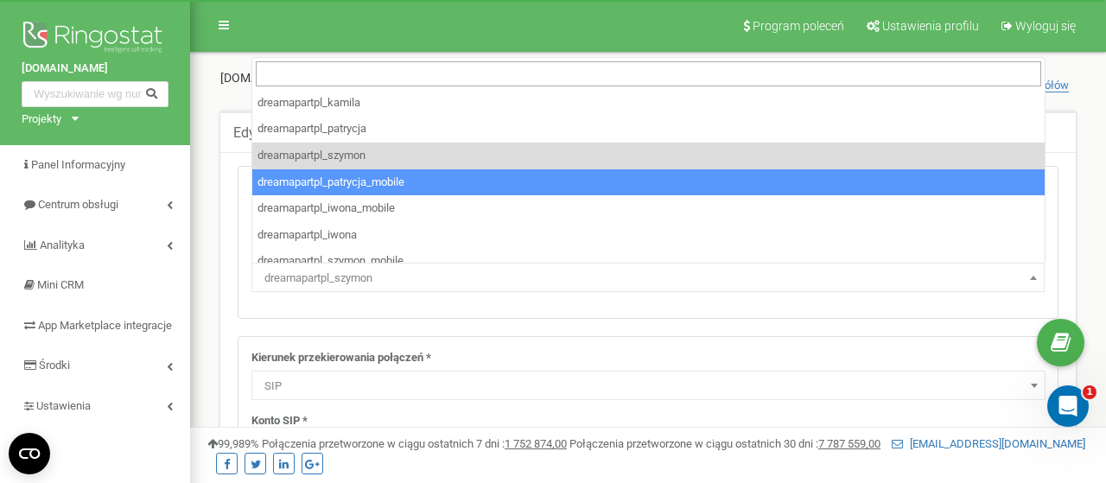
drag, startPoint x: 1036, startPoint y: 277, endPoint x: 867, endPoint y: 151, distance: 210.7
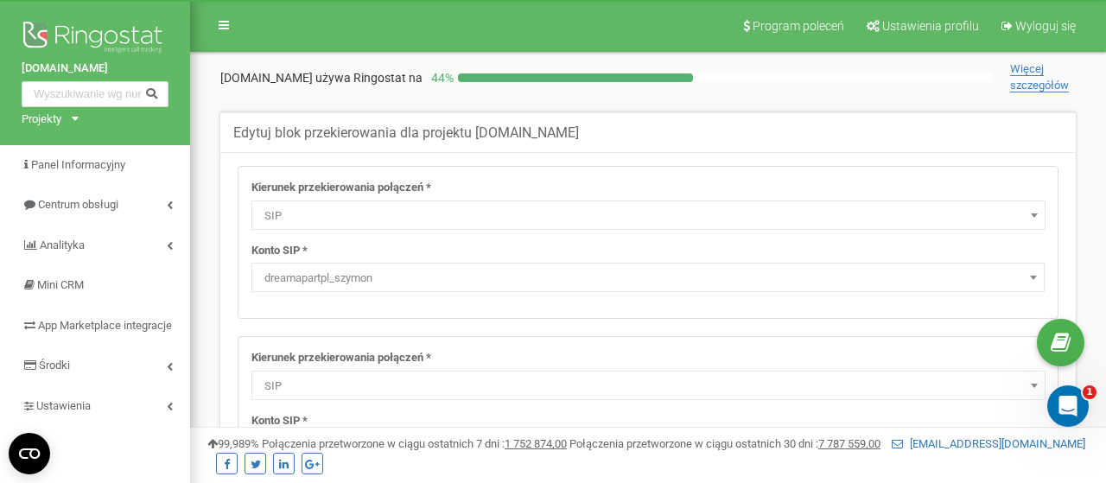
click at [842, 123] on div "Edytuj blok przekierowania dla projektu dreamapart.pl" at bounding box center [647, 131] width 855 height 41
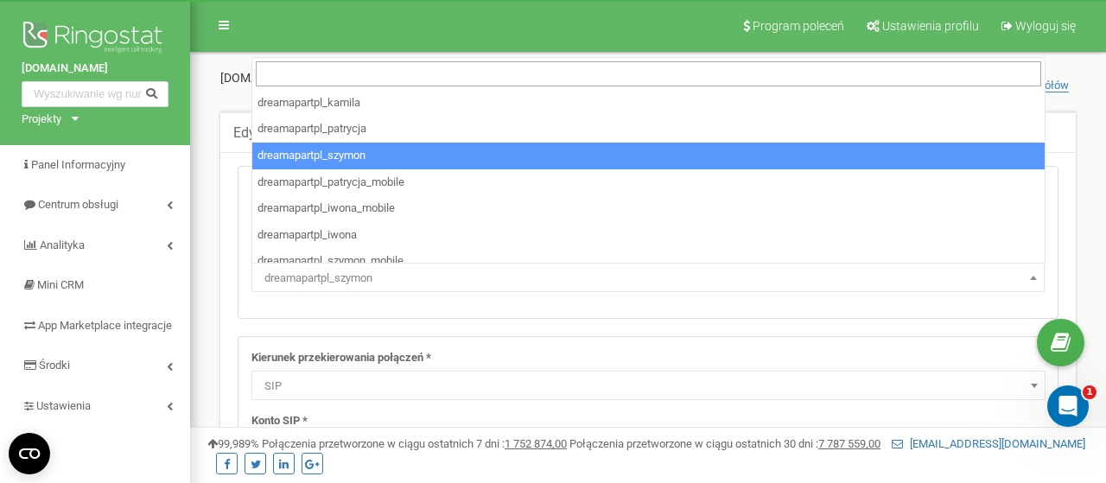
click at [1034, 272] on span at bounding box center [1033, 277] width 17 height 22
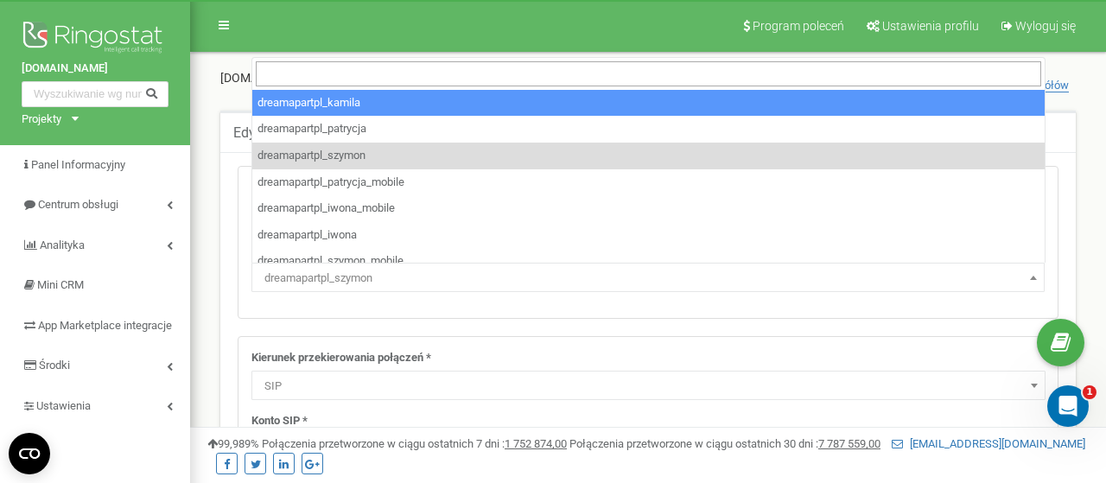
drag, startPoint x: 1036, startPoint y: 277, endPoint x: 917, endPoint y: 115, distance: 201.5
select select "dreamapartpl_kamila"
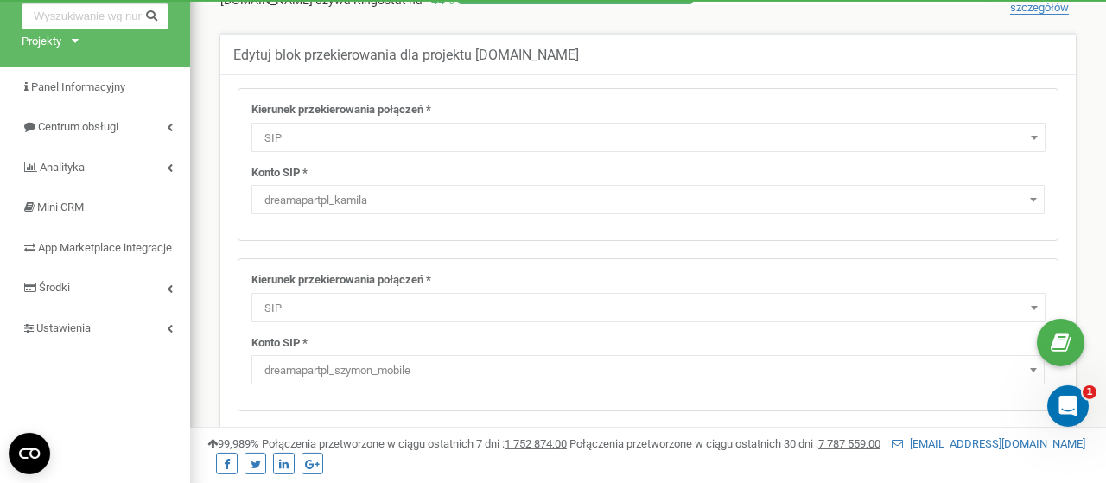
scroll to position [180, 0]
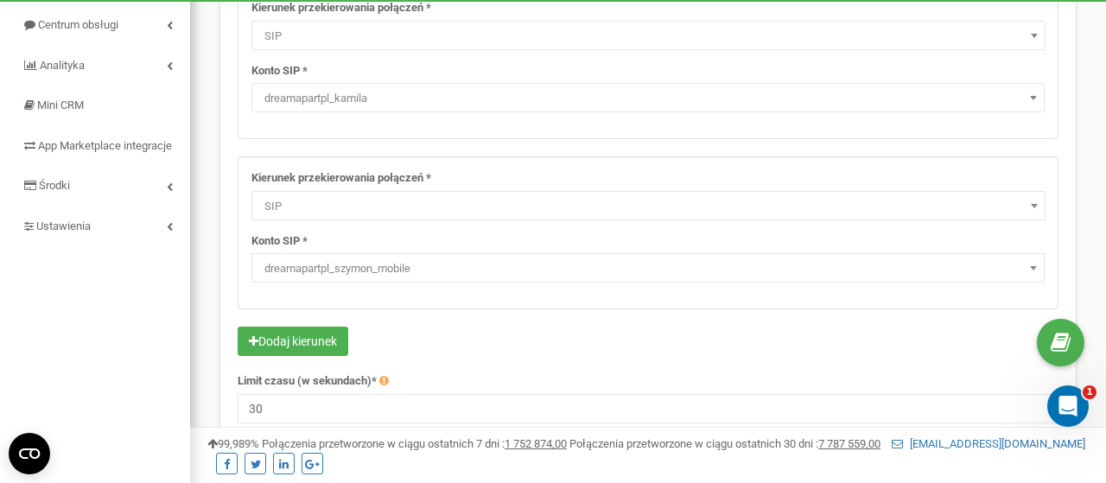
click at [1030, 265] on span at bounding box center [1033, 268] width 17 height 22
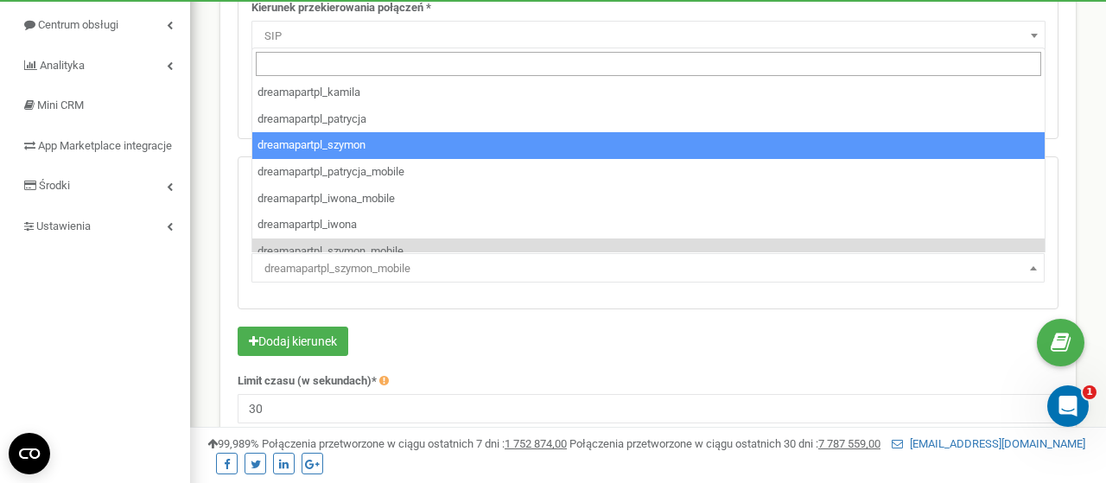
scroll to position [38, 0]
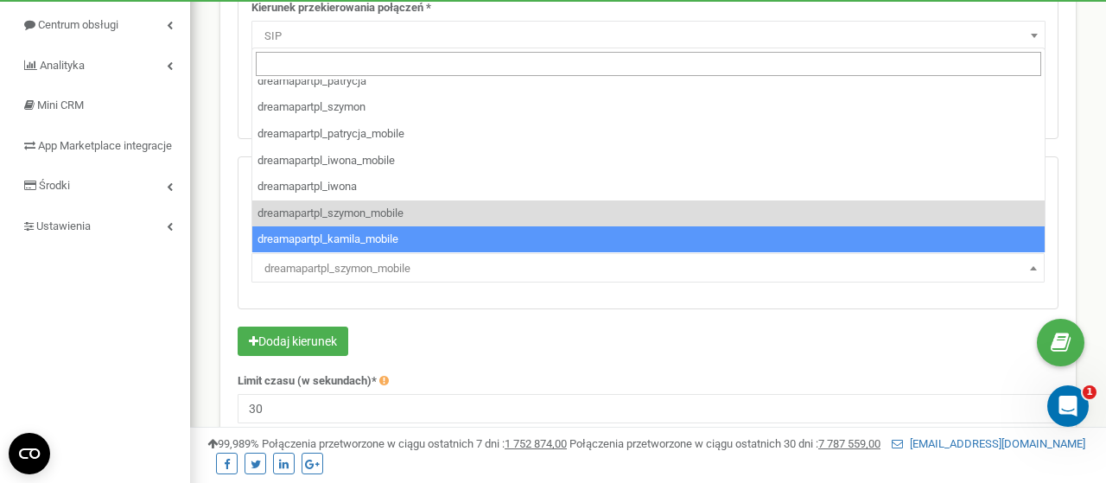
select select "dreamapartpl_kamila_mobile"
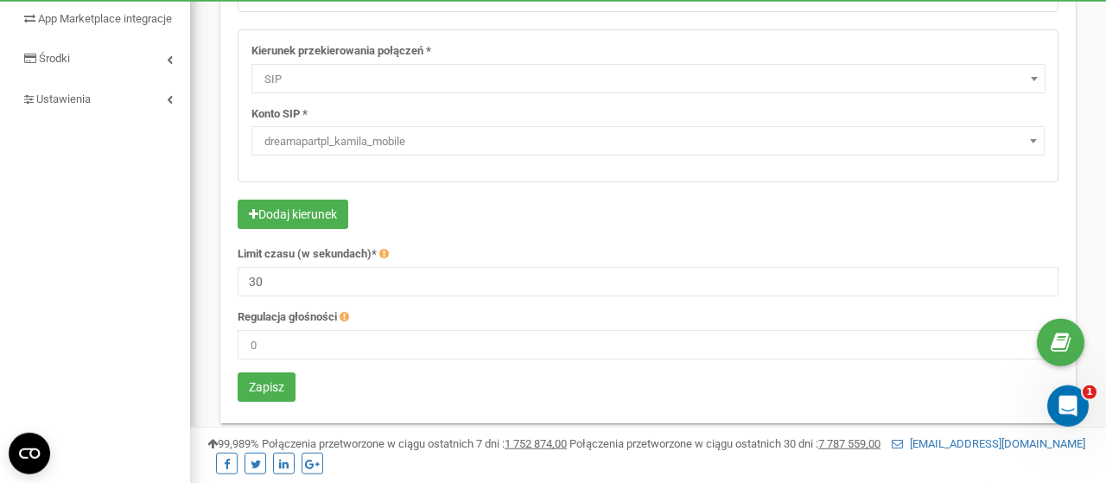
scroll to position [359, 0]
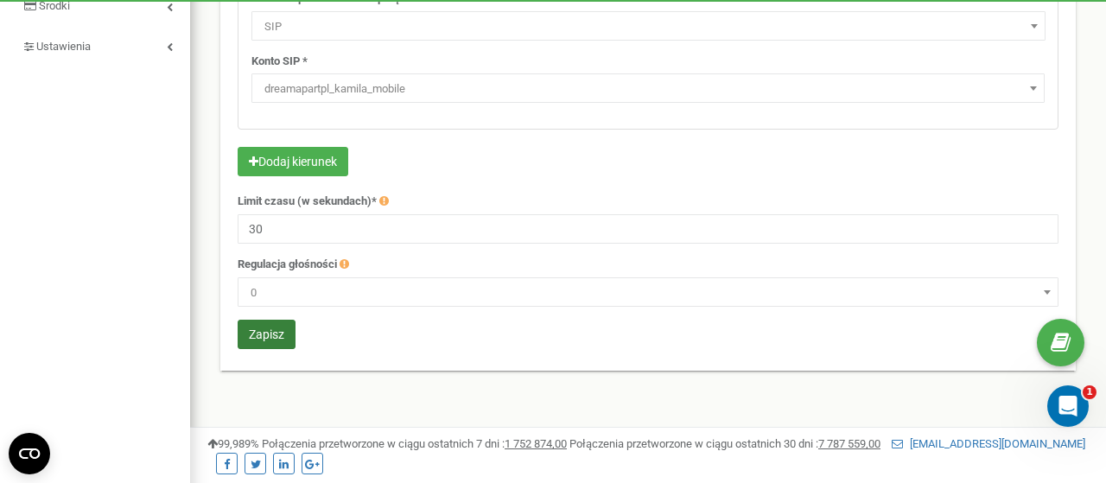
click at [277, 329] on button "Zapisz" at bounding box center [267, 334] width 58 height 29
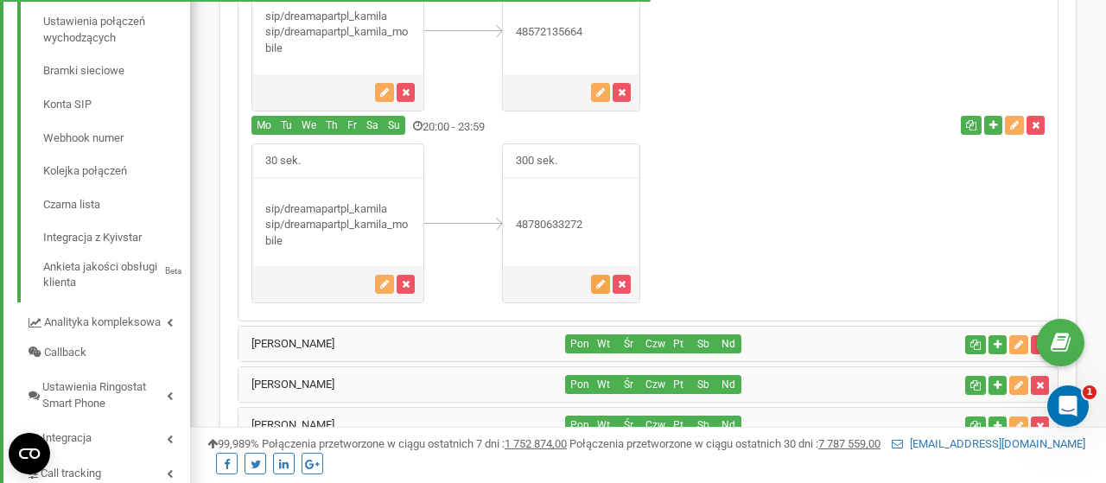
scroll to position [600, 0]
click at [601, 279] on icon "button" at bounding box center [600, 284] width 9 height 10
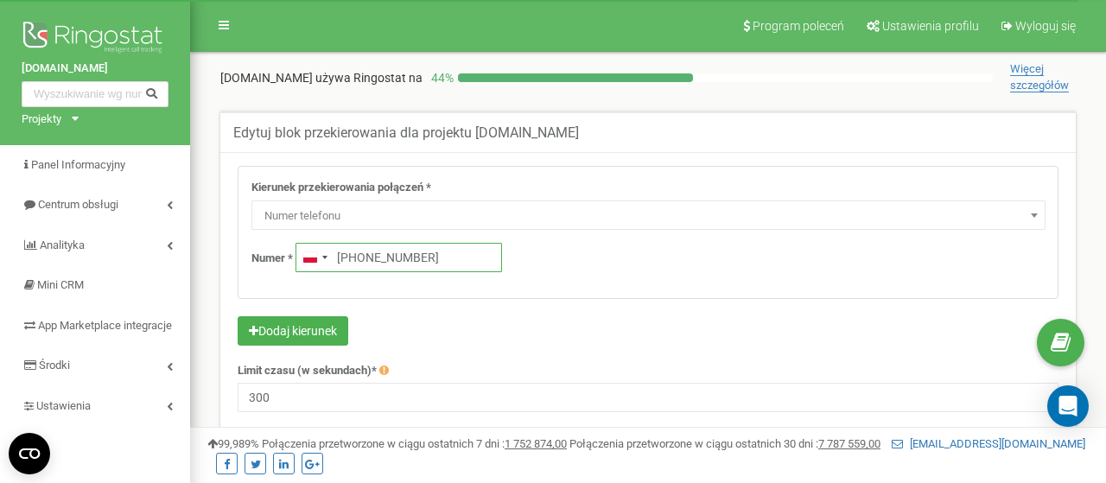
click at [447, 253] on input "[PHONE_NUMBER]" at bounding box center [399, 257] width 207 height 29
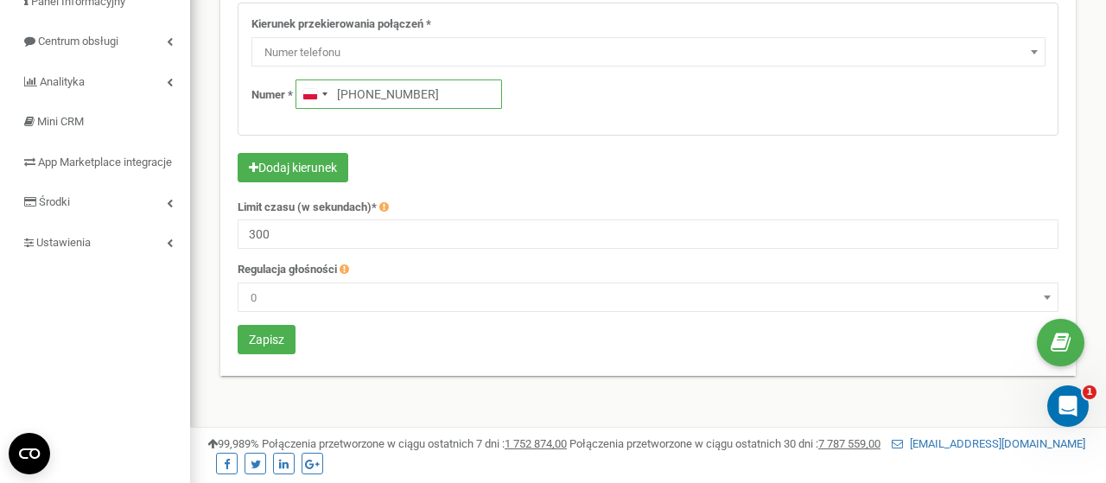
scroll to position [270, 0]
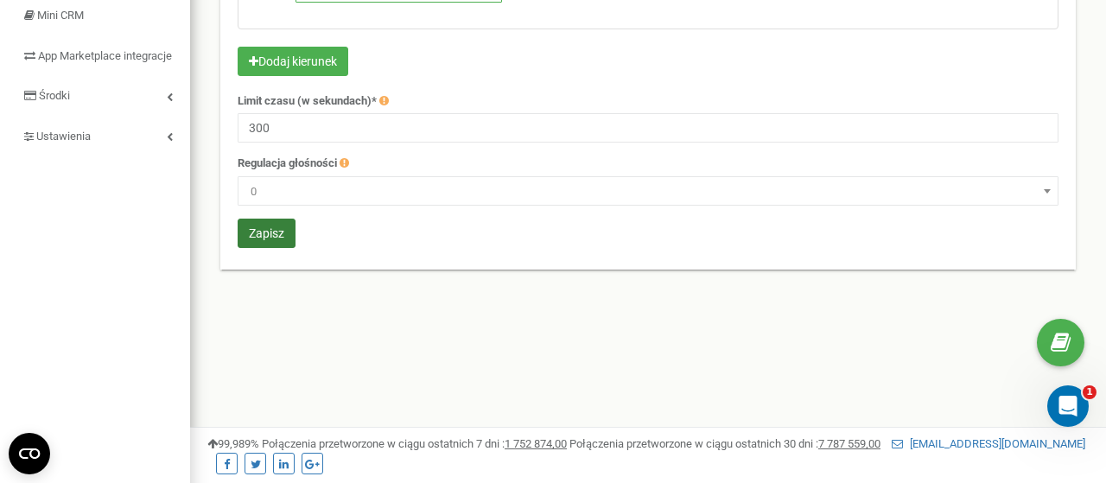
type input "[PHONE_NUMBER]"
click at [281, 237] on button "Zapisz" at bounding box center [267, 233] width 58 height 29
